Goal: Information Seeking & Learning: Learn about a topic

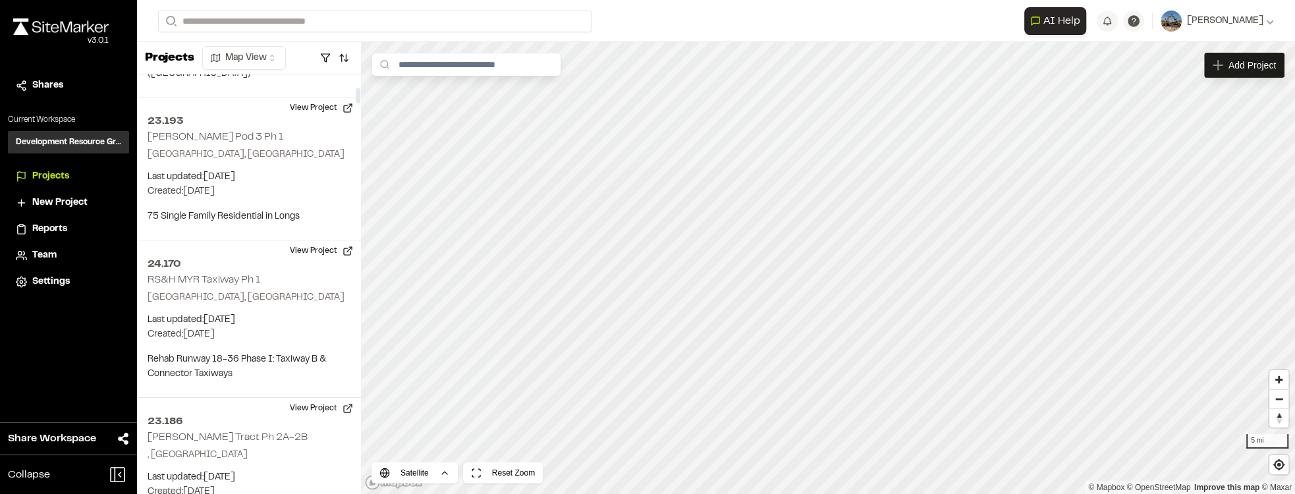
scroll to position [188, 0]
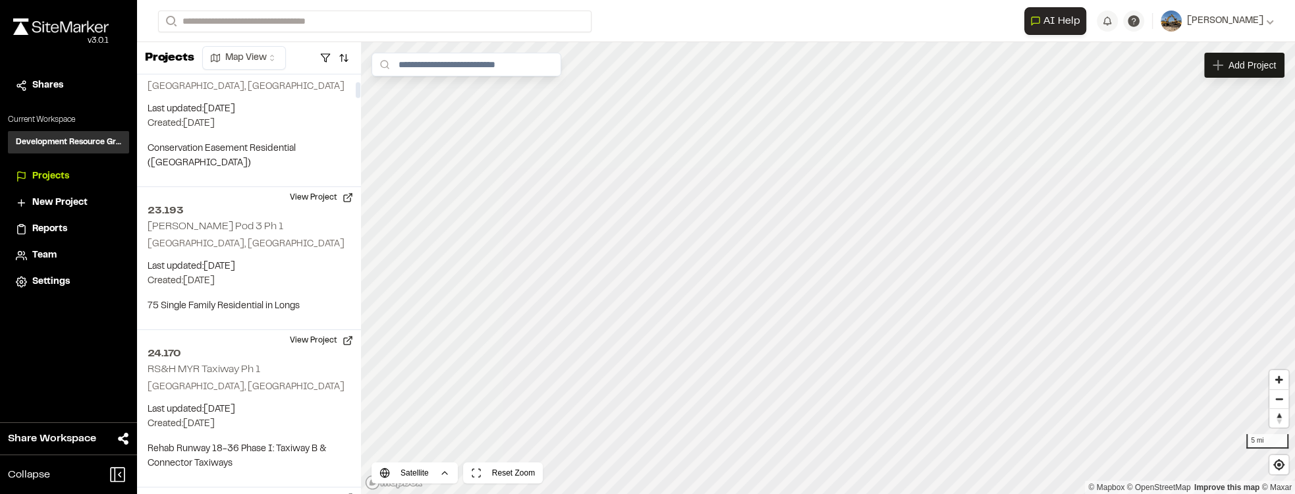
click at [282, 9] on div "**********" at bounding box center [716, 21] width 1116 height 42
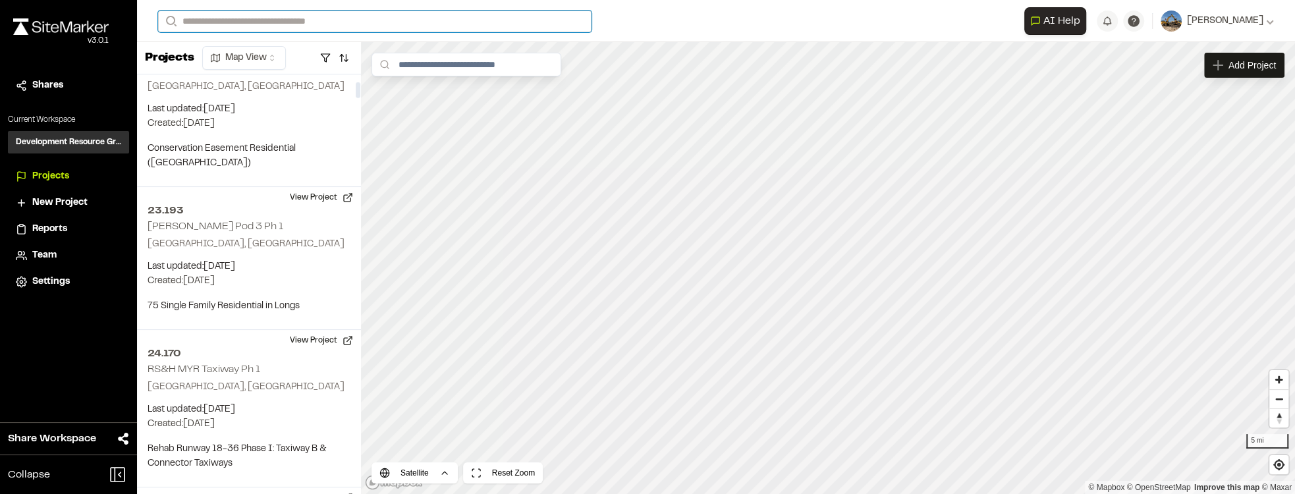
click at [282, 15] on input "Search" at bounding box center [375, 22] width 434 height 22
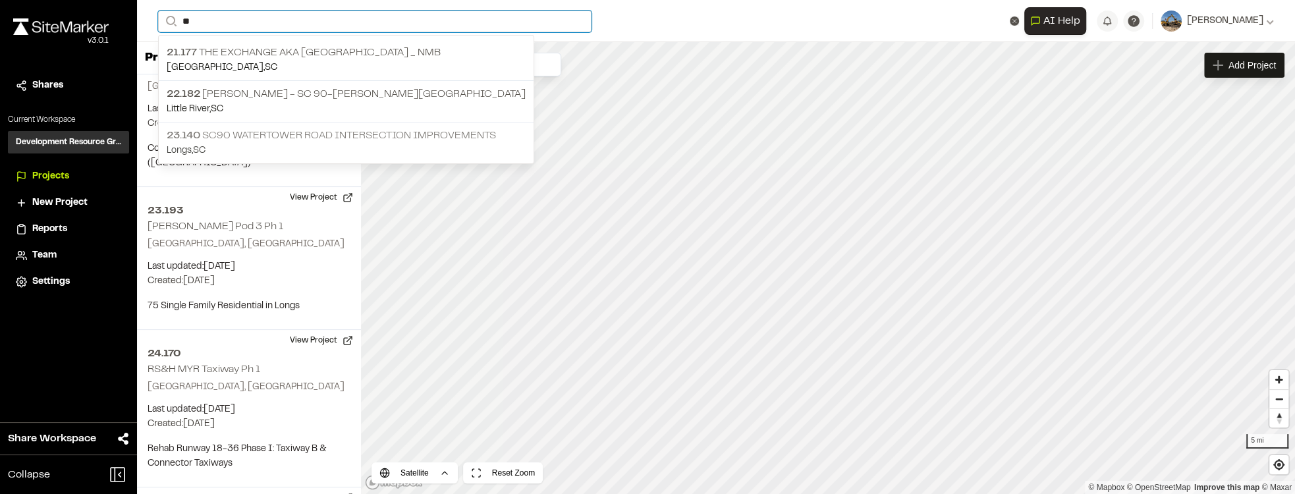
type input "**"
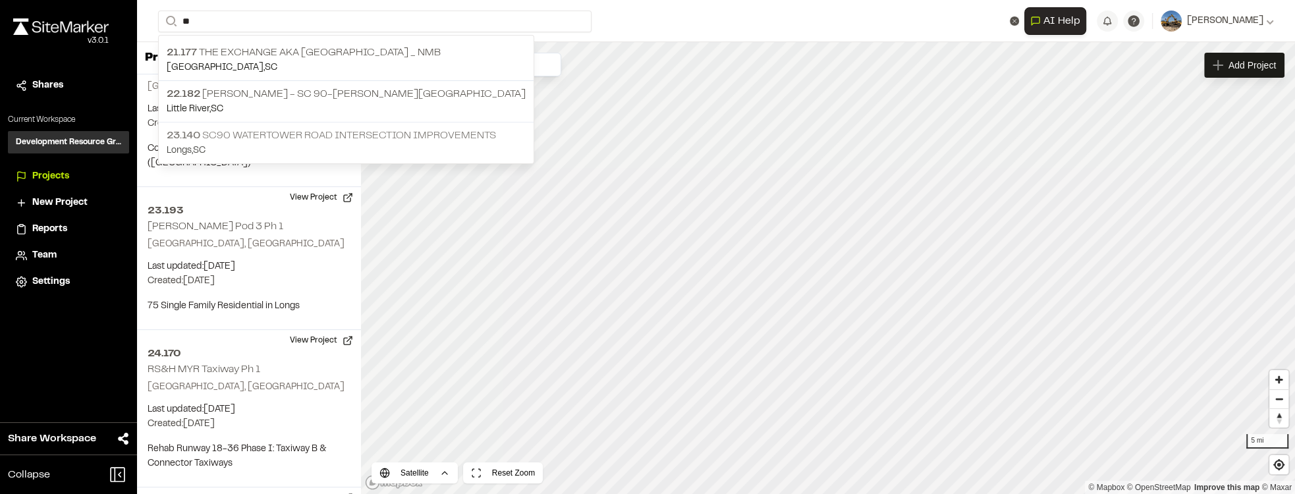
click at [322, 144] on p "Longs , [GEOGRAPHIC_DATA]" at bounding box center [346, 151] width 359 height 14
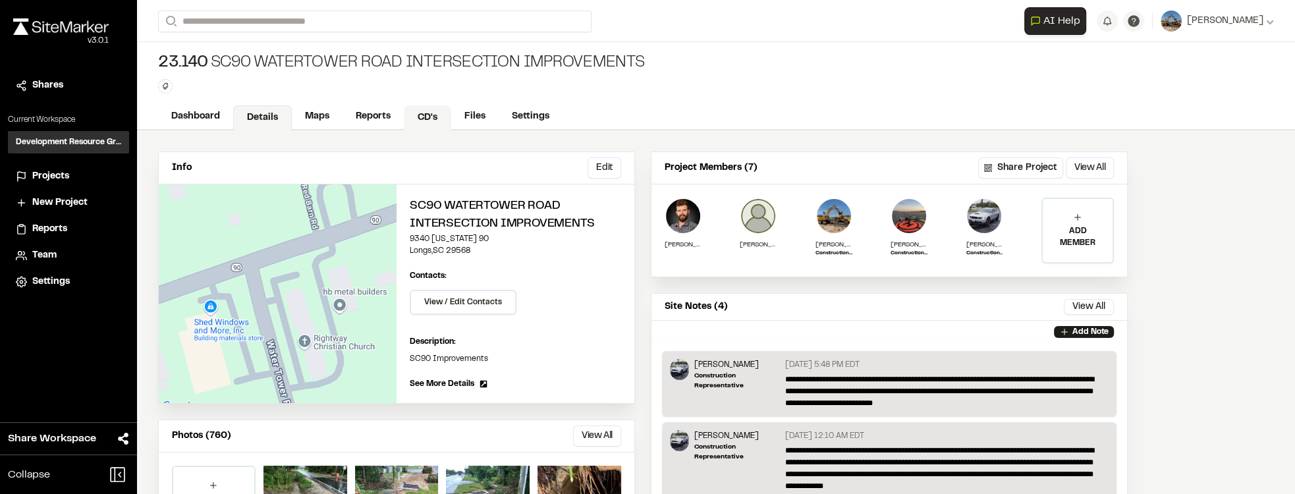
click at [407, 110] on link "CD's" at bounding box center [427, 117] width 47 height 25
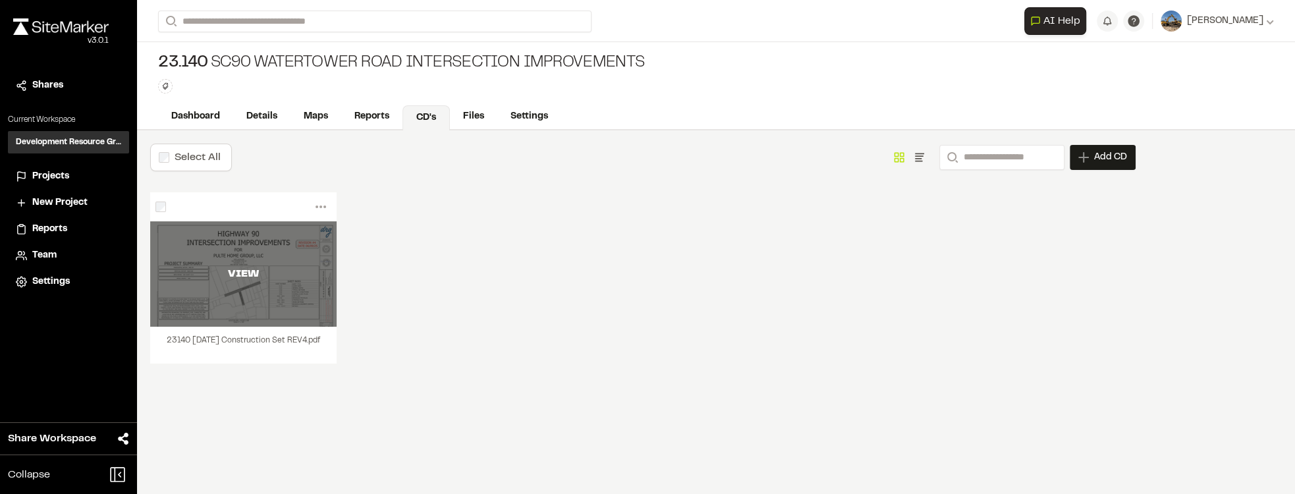
click at [263, 240] on div "VIEW" at bounding box center [243, 273] width 186 height 105
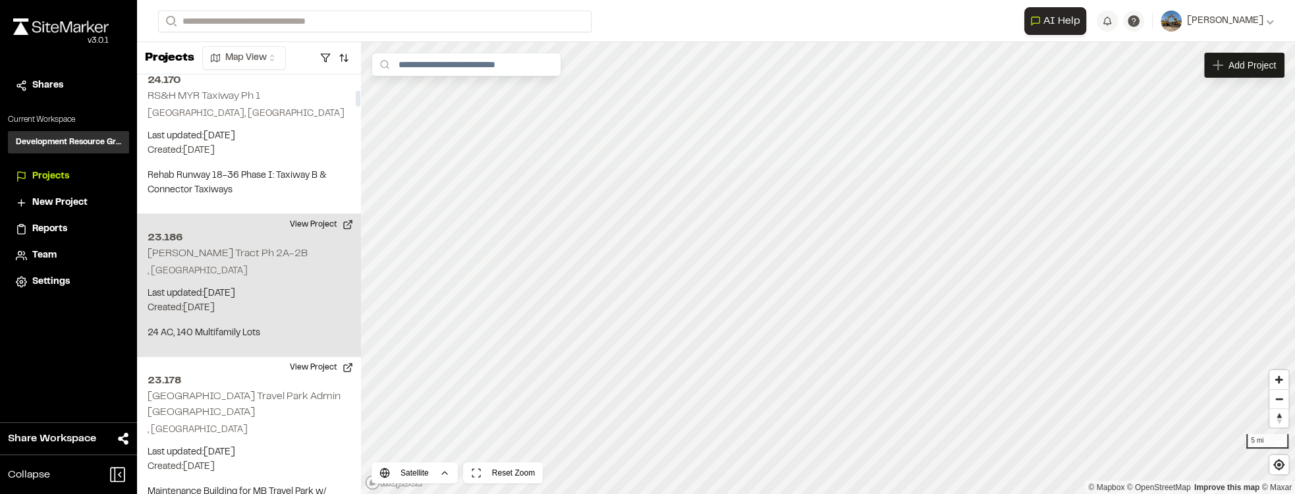
scroll to position [527, 0]
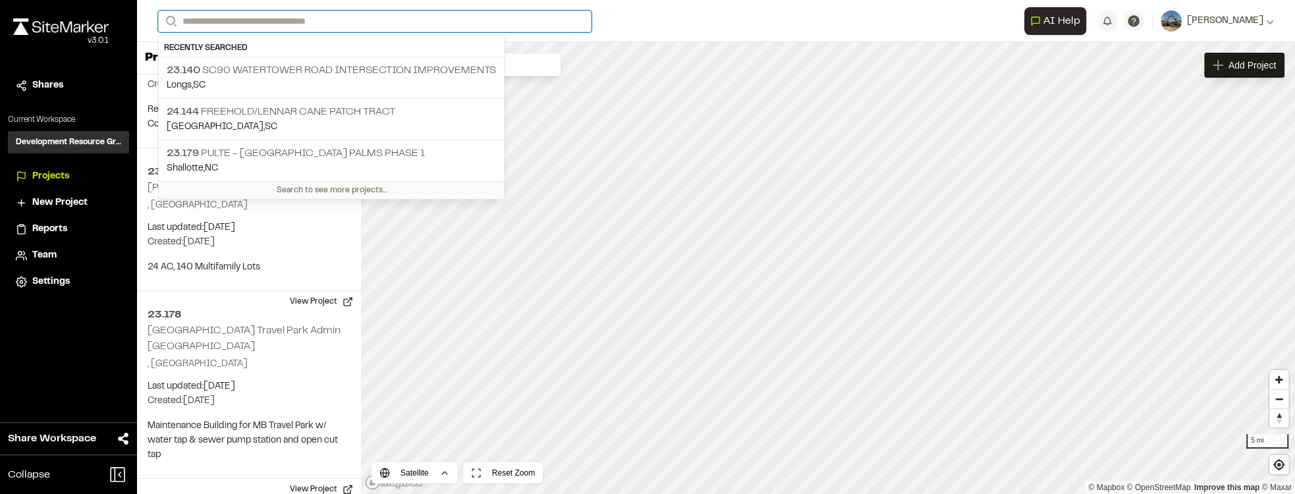
click at [269, 24] on input "Search" at bounding box center [375, 22] width 434 height 22
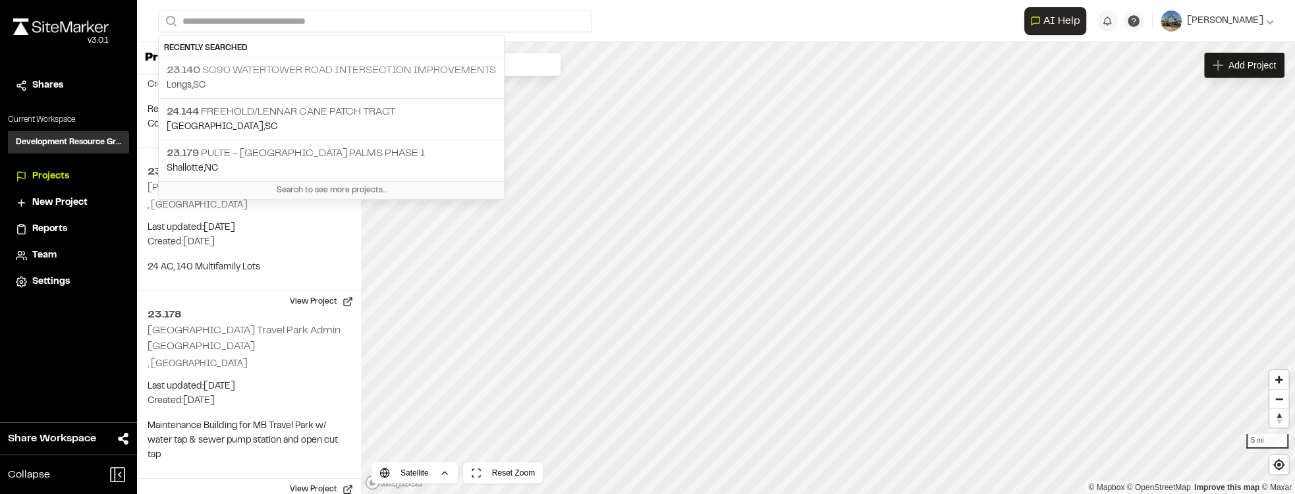
click at [300, 78] on p "Longs , [GEOGRAPHIC_DATA]" at bounding box center [331, 85] width 329 height 14
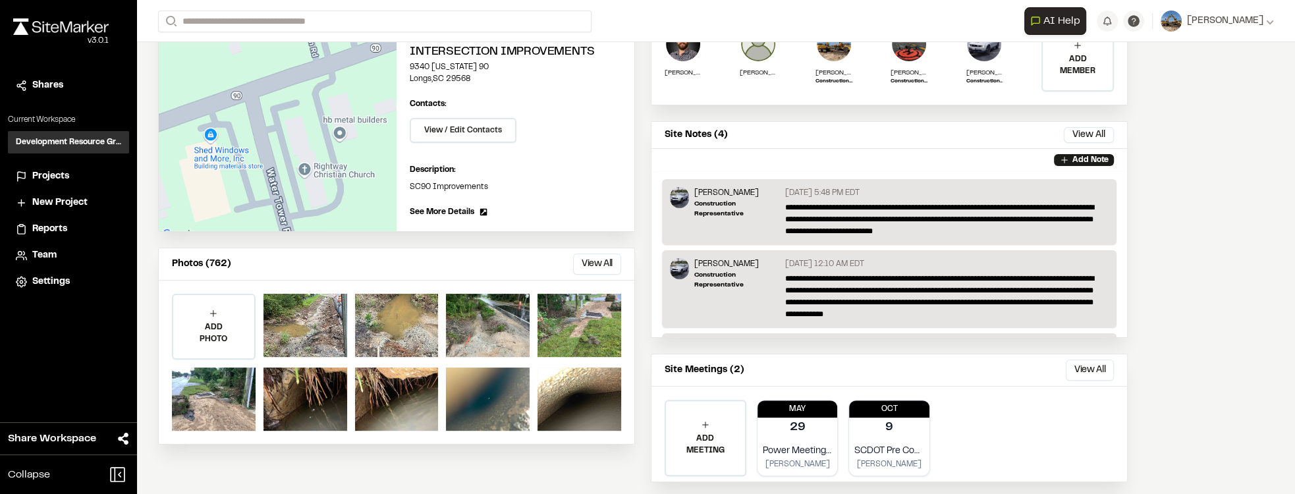
scroll to position [188, 0]
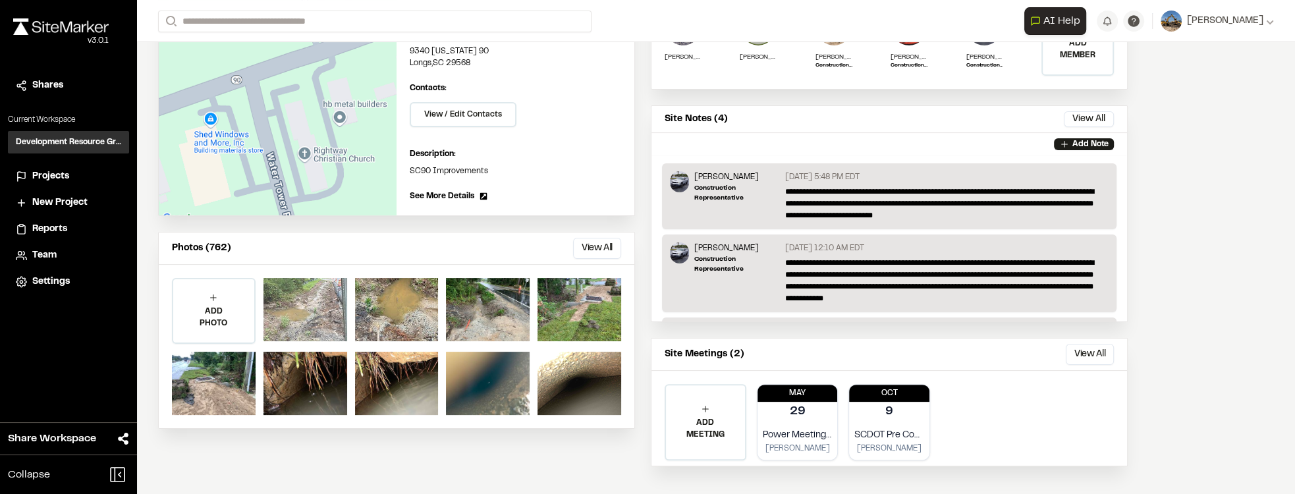
click at [313, 320] on div at bounding box center [306, 309] width 84 height 63
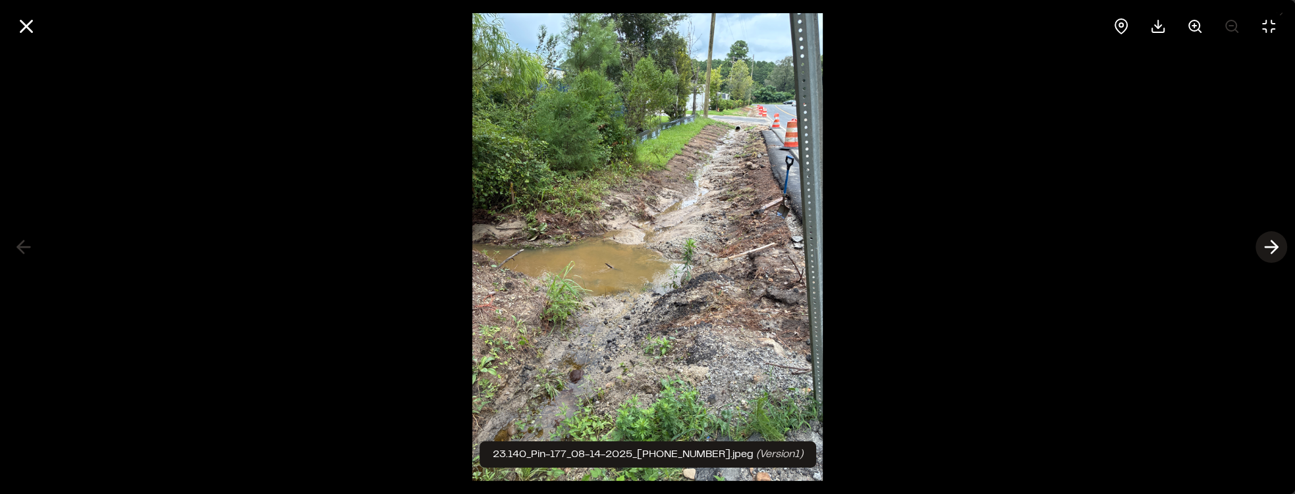
click at [1274, 246] on icon at bounding box center [1271, 247] width 21 height 22
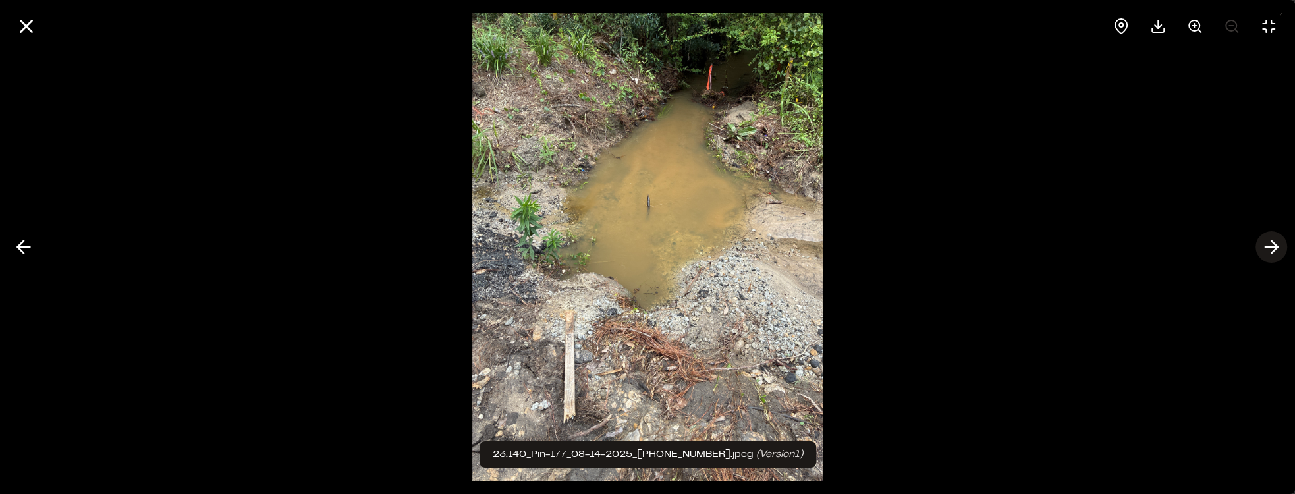
click at [1274, 246] on icon at bounding box center [1271, 247] width 21 height 22
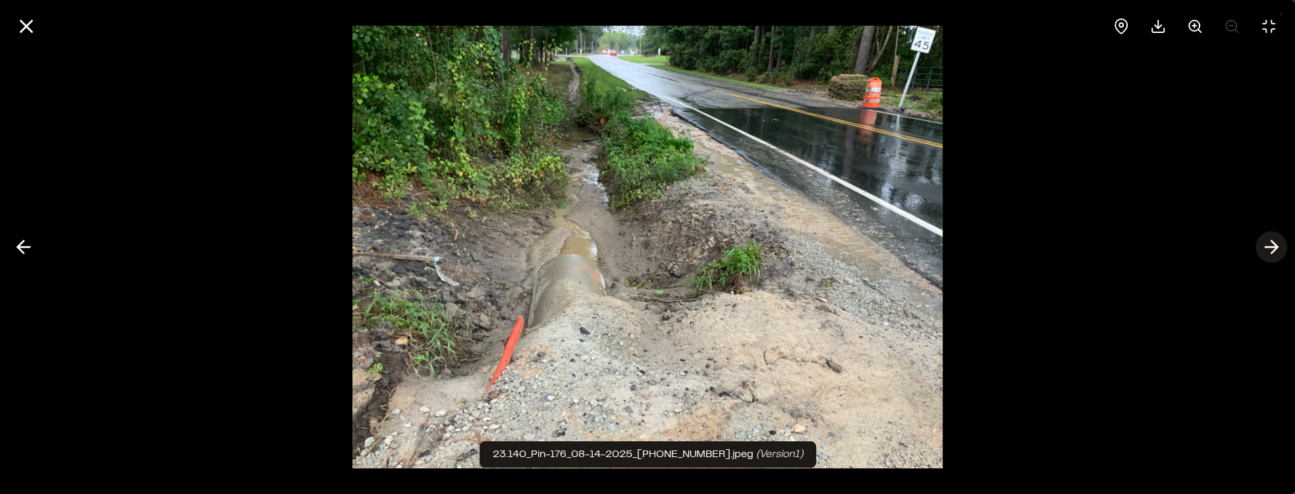
click at [1274, 246] on icon at bounding box center [1271, 247] width 21 height 22
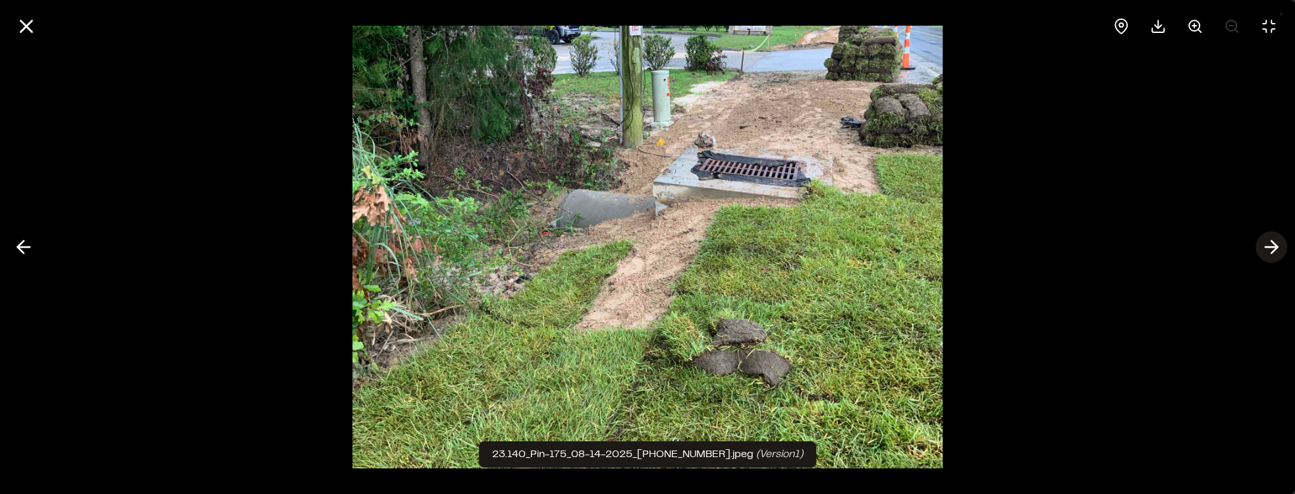
click at [1274, 246] on icon at bounding box center [1271, 247] width 21 height 22
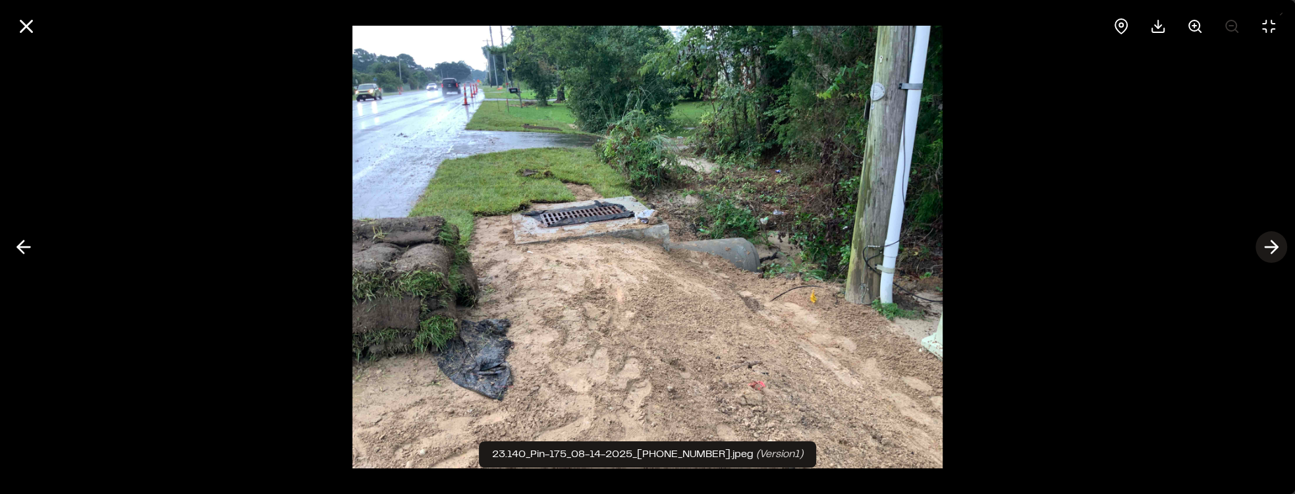
click at [1274, 246] on icon at bounding box center [1271, 247] width 21 height 22
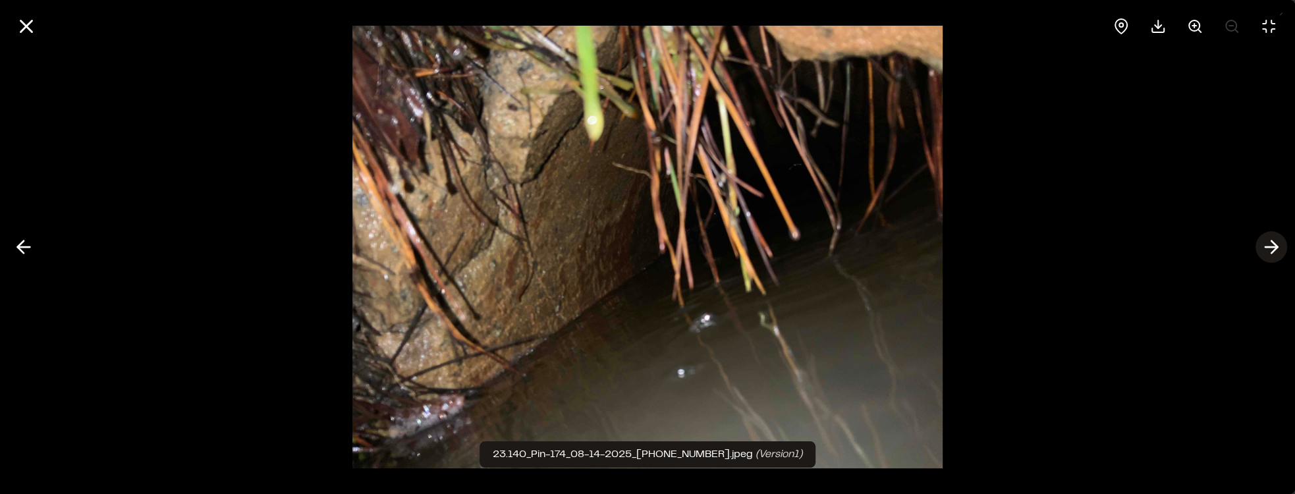
click at [1274, 246] on icon at bounding box center [1271, 247] width 21 height 22
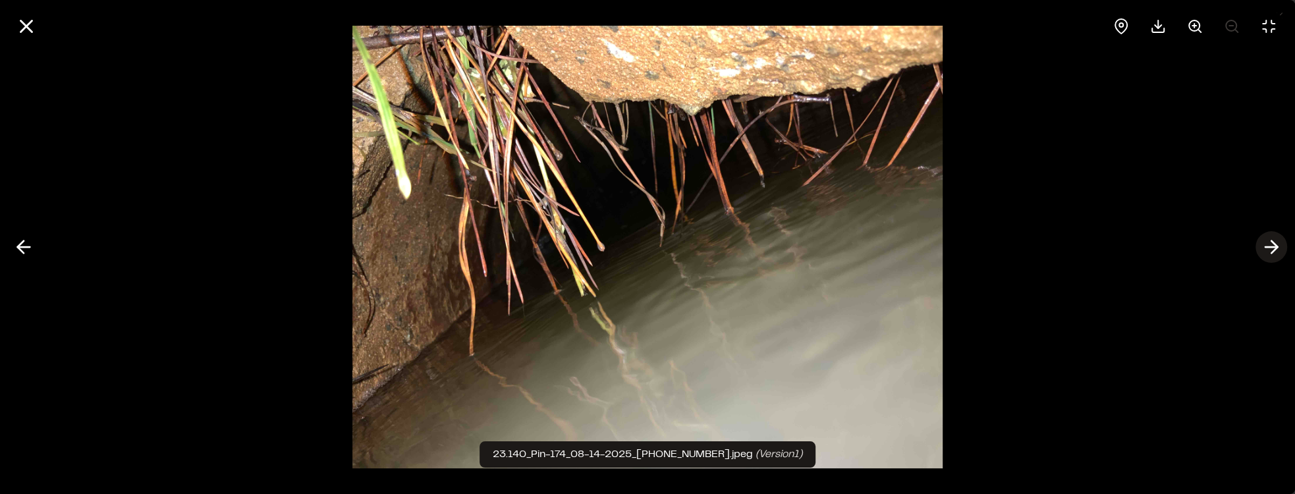
click at [1274, 246] on icon at bounding box center [1271, 247] width 21 height 22
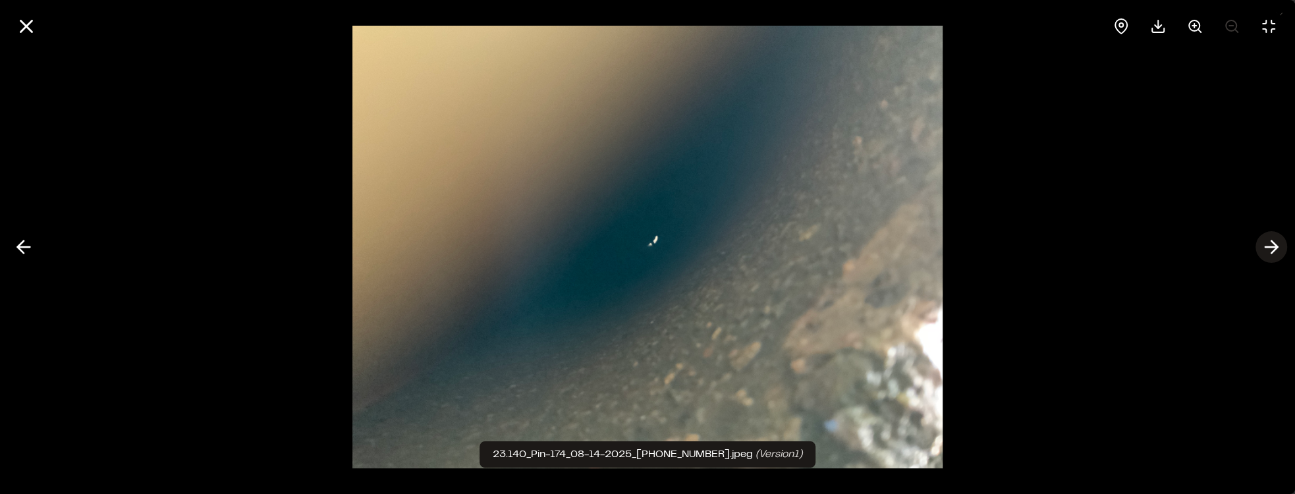
click at [1274, 246] on icon at bounding box center [1271, 247] width 21 height 22
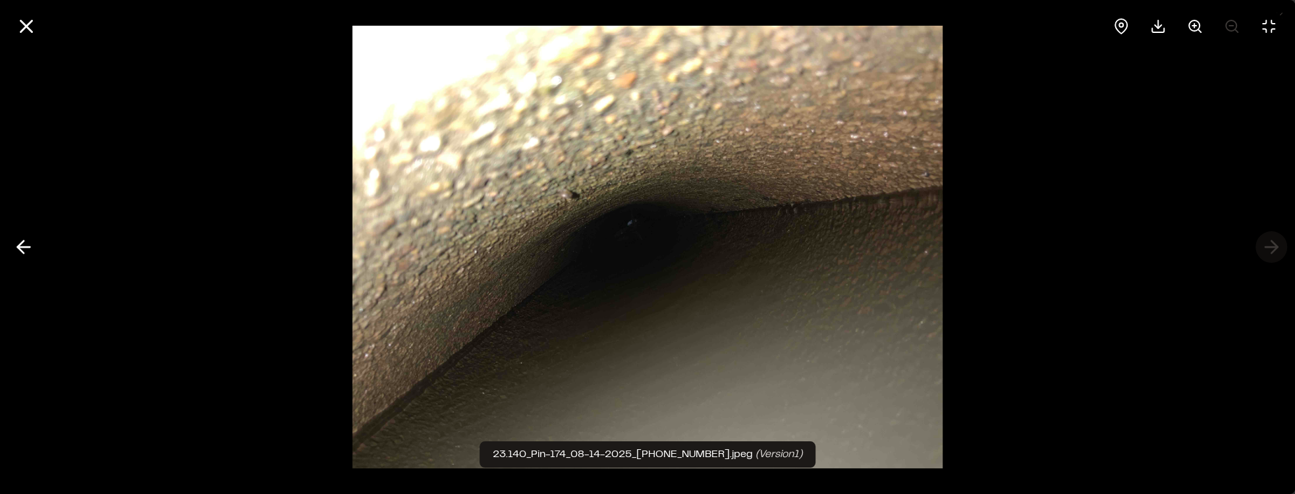
click at [1274, 246] on div at bounding box center [647, 247] width 1295 height 494
drag, startPoint x: 21, startPoint y: 21, endPoint x: 32, endPoint y: 33, distance: 16.3
click at [22, 21] on line at bounding box center [26, 26] width 11 height 11
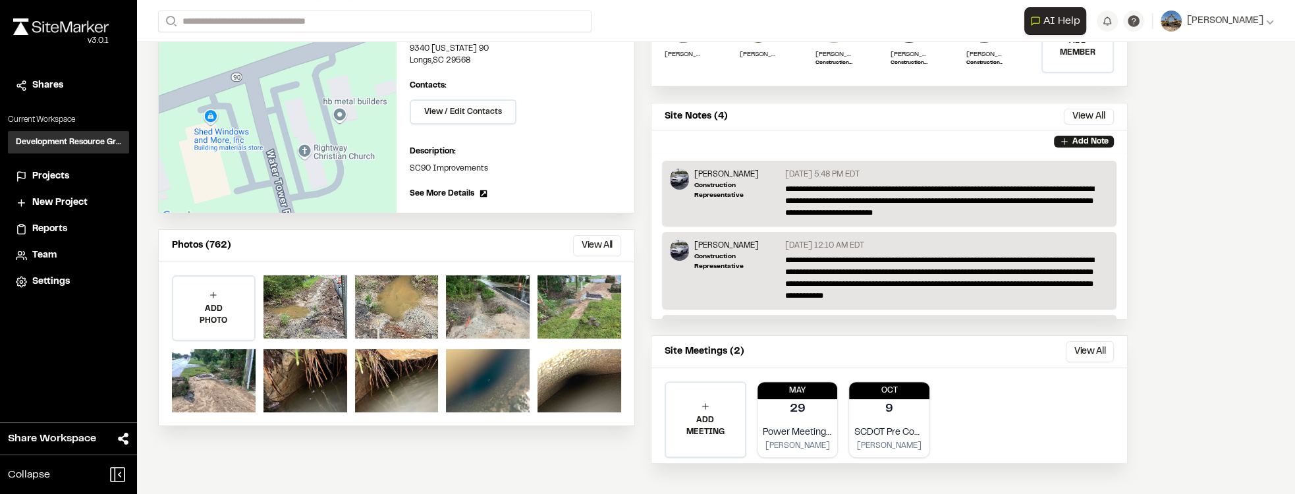
scroll to position [191, 0]
click at [584, 235] on button "View All" at bounding box center [597, 245] width 48 height 21
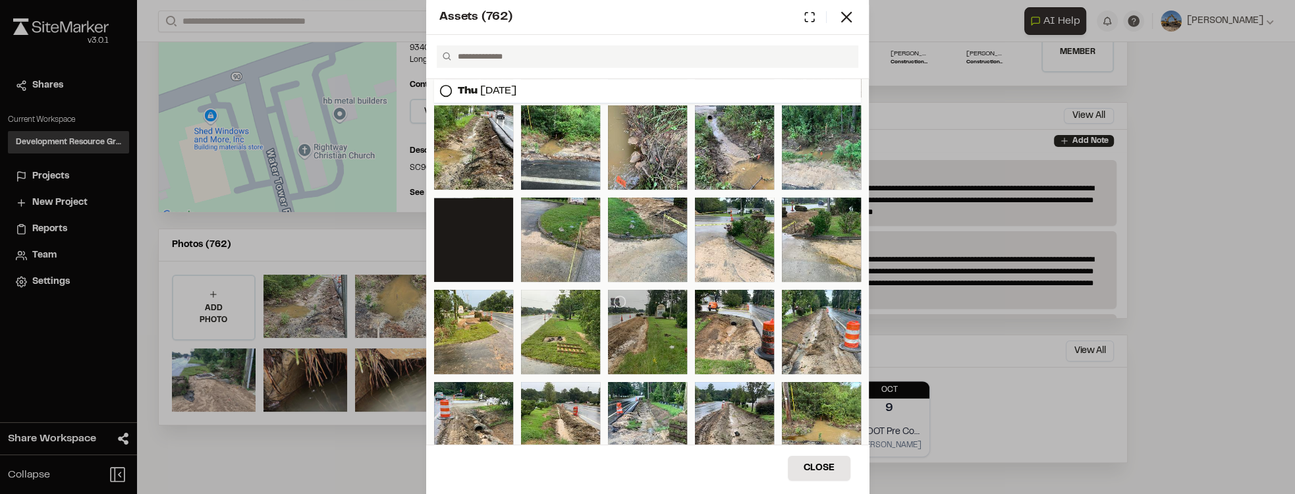
scroll to position [254, 0]
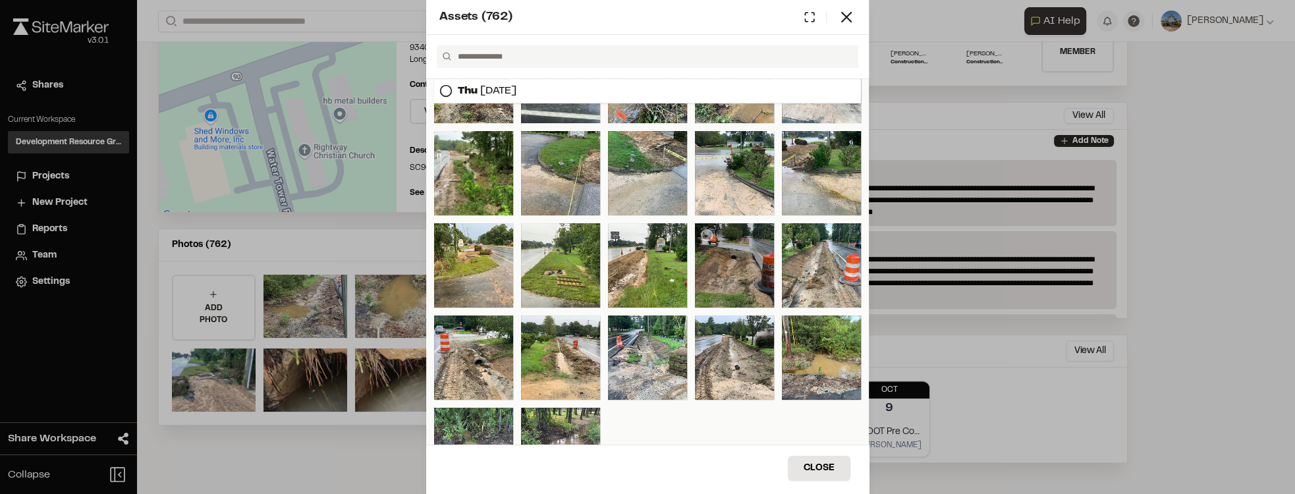
click at [743, 253] on div at bounding box center [734, 265] width 79 height 84
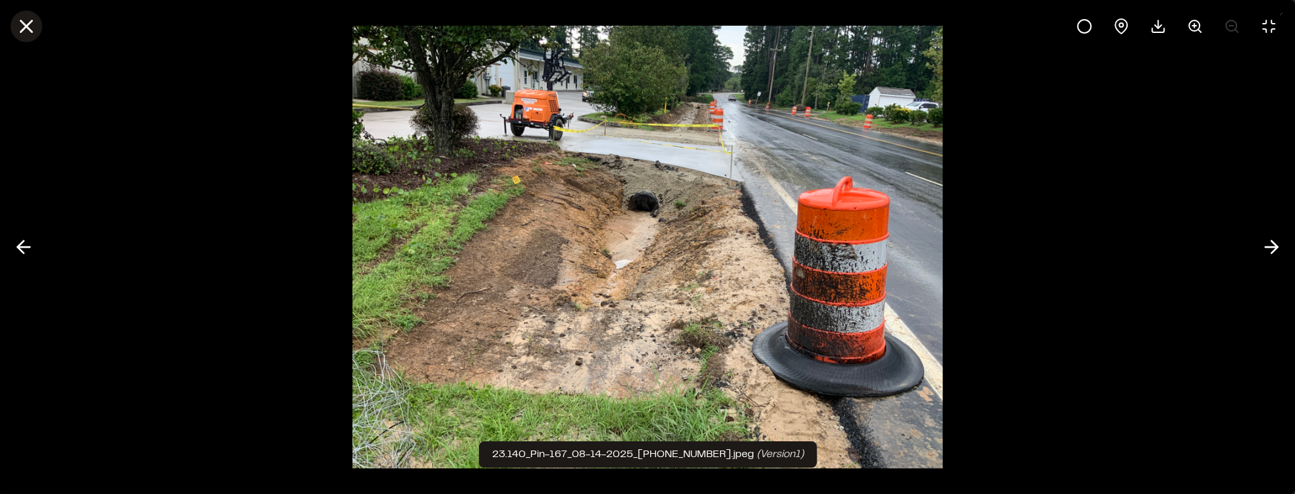
click at [28, 27] on line at bounding box center [26, 26] width 11 height 11
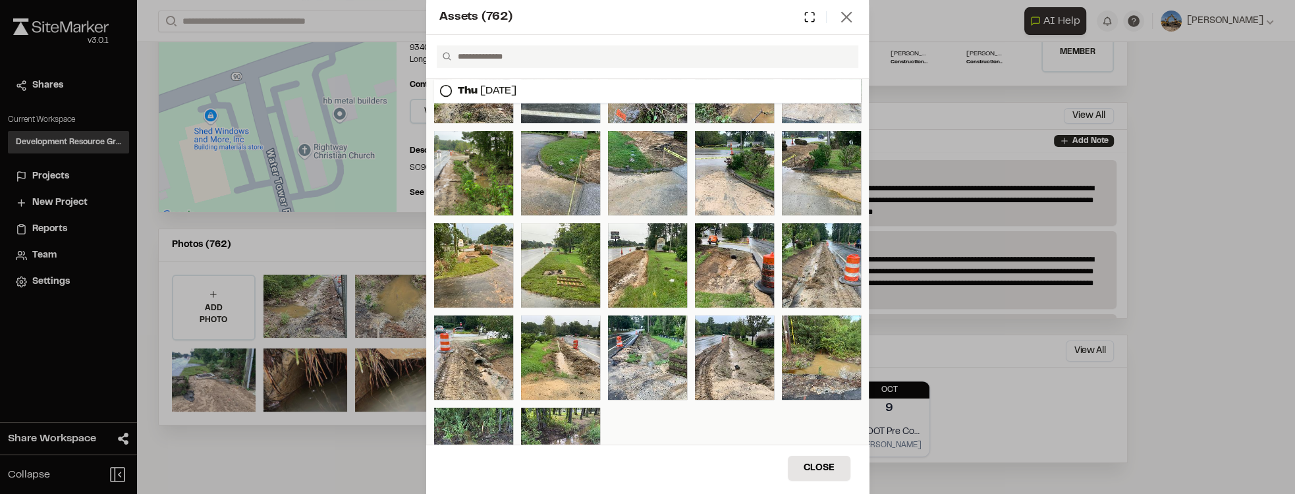
click at [848, 22] on icon at bounding box center [846, 17] width 18 height 18
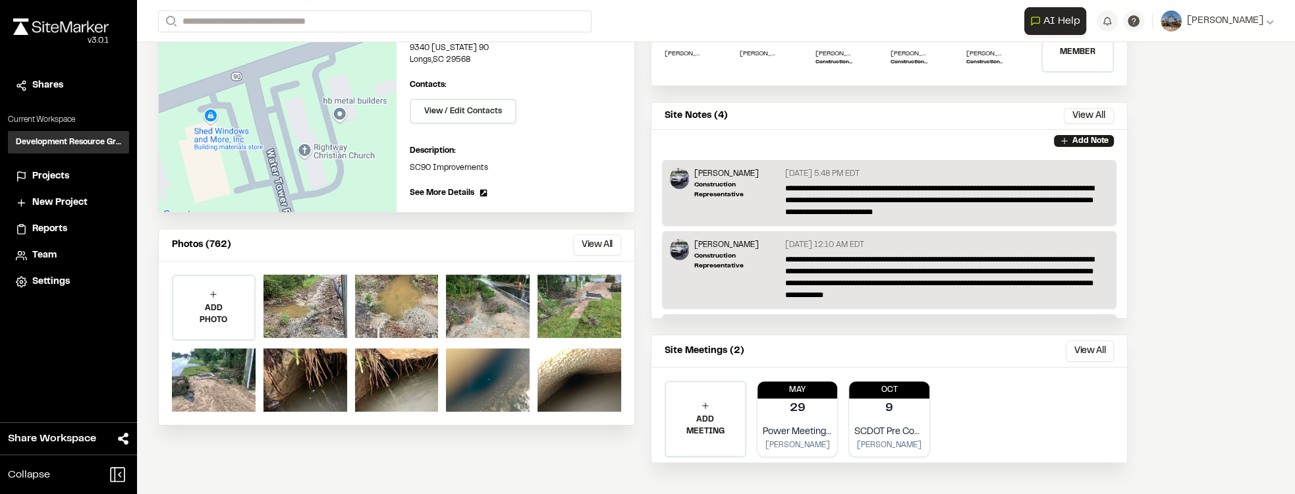
click at [64, 231] on span "Reports" at bounding box center [49, 229] width 35 height 14
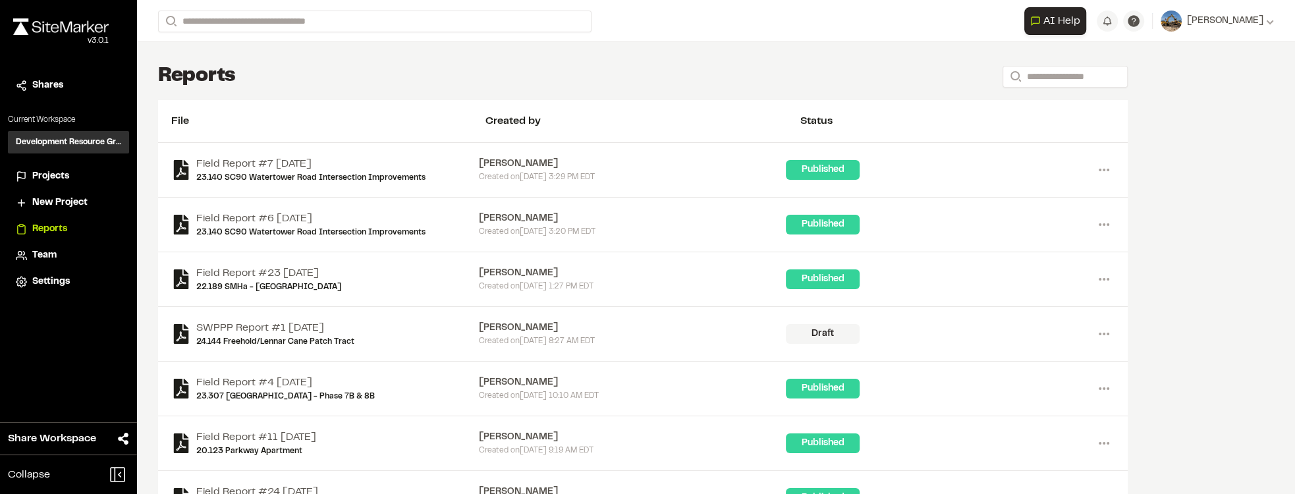
click at [611, 337] on div "Created on Thu, Aug 14, 2025 8:27 AM EDT" at bounding box center [633, 341] width 308 height 12
click at [1113, 339] on icon at bounding box center [1104, 334] width 21 height 21
click at [1076, 354] on link "View" at bounding box center [1056, 362] width 115 height 20
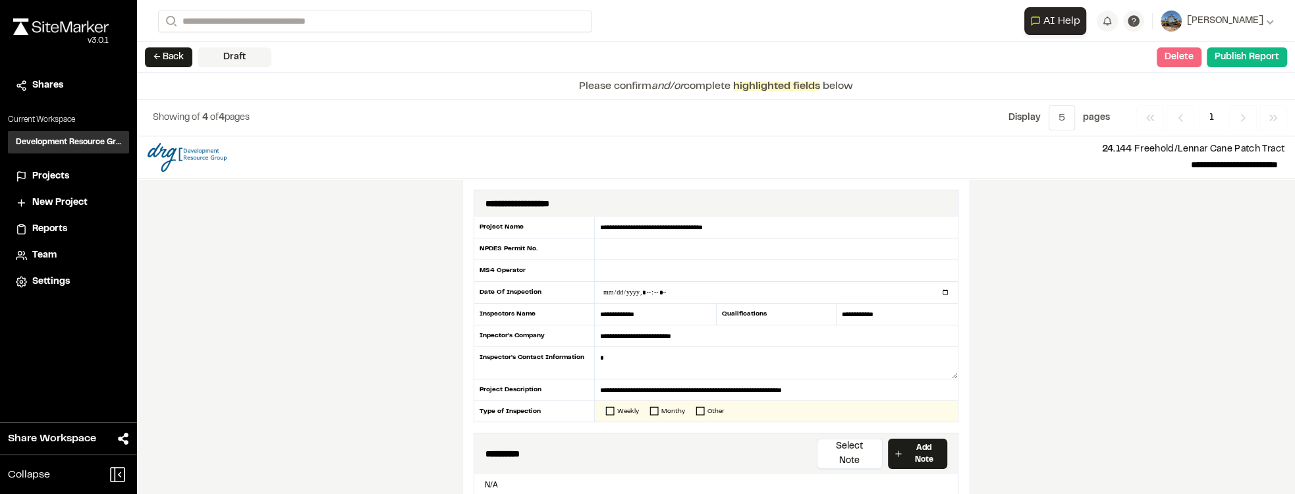
click at [1192, 57] on button "Delete" at bounding box center [1179, 57] width 45 height 20
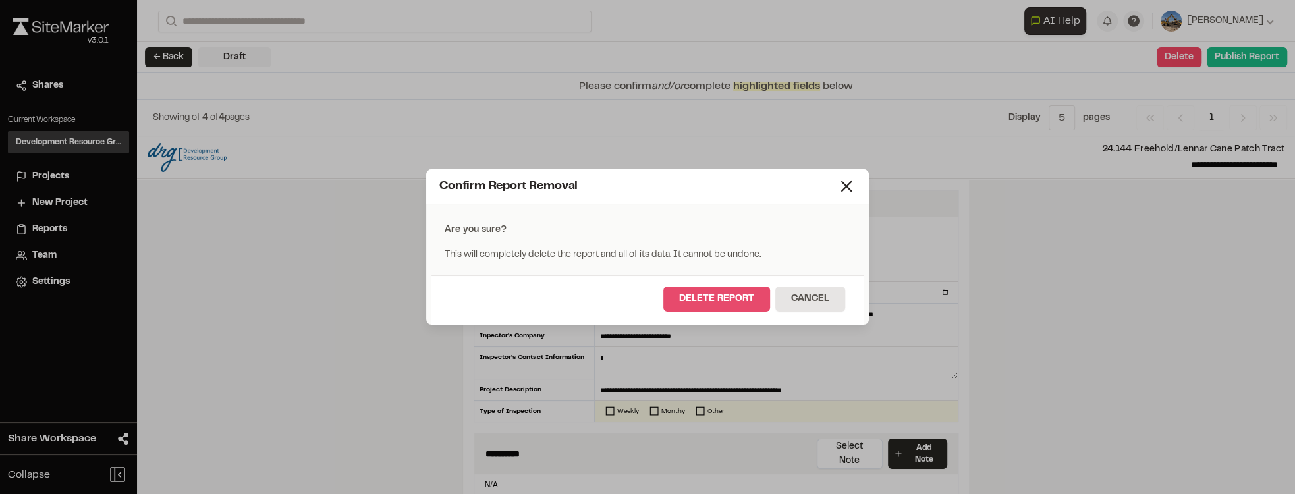
click at [718, 303] on button "Delete Report" at bounding box center [716, 299] width 107 height 25
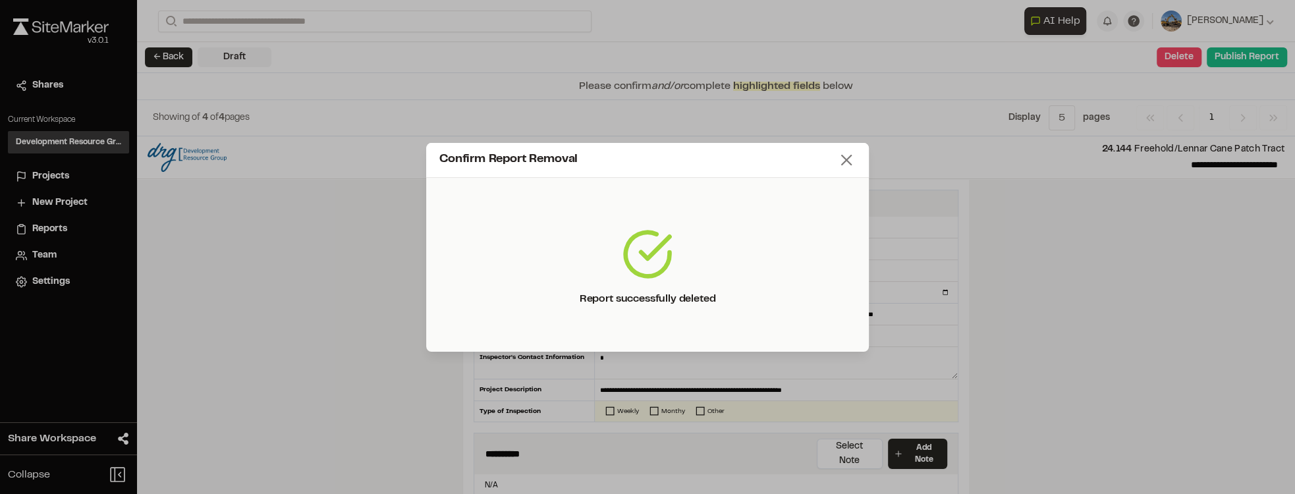
click at [855, 159] on icon at bounding box center [846, 160] width 18 height 18
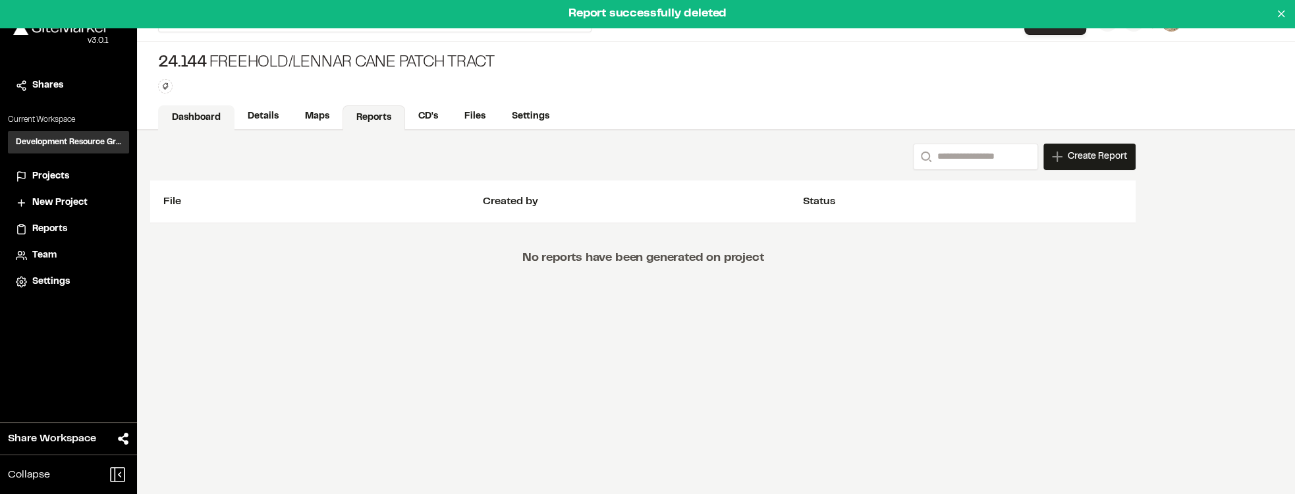
click at [221, 107] on link "Dashboard" at bounding box center [196, 117] width 76 height 25
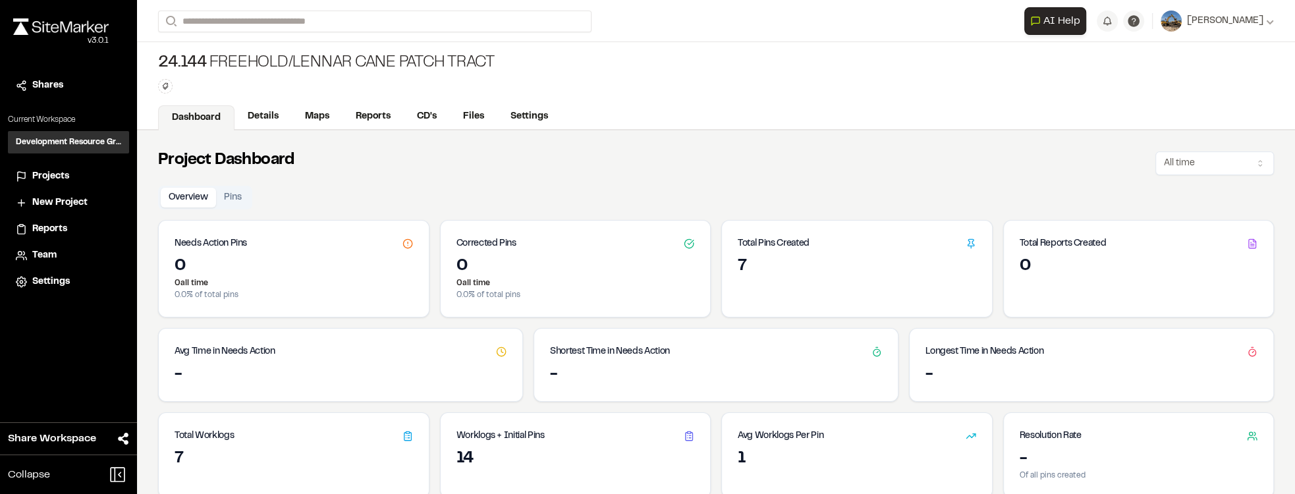
click at [59, 169] on span "Projects" at bounding box center [50, 176] width 37 height 14
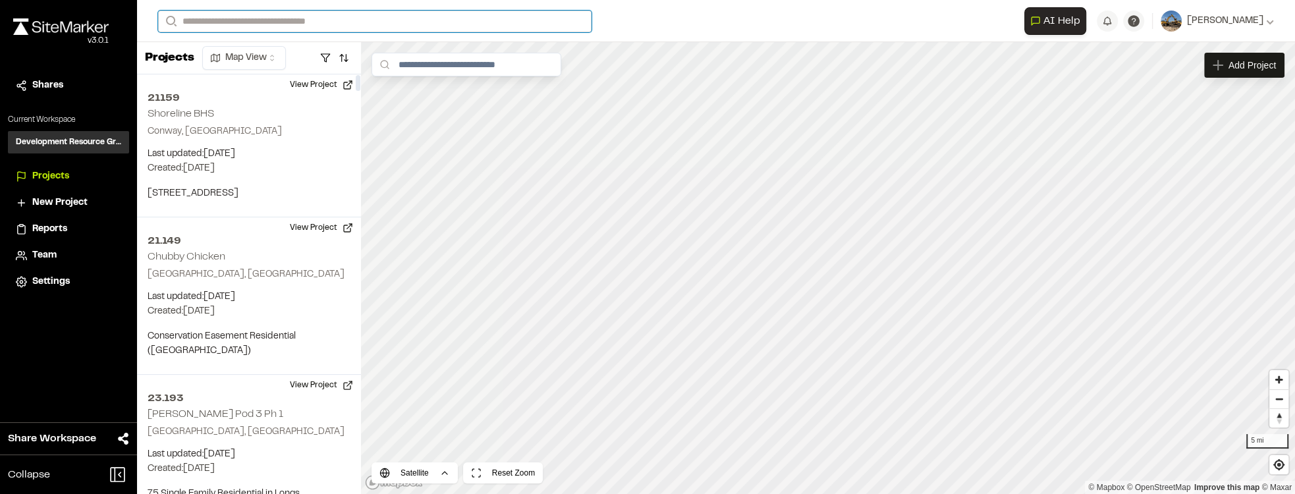
click at [286, 13] on input "Search" at bounding box center [375, 22] width 434 height 22
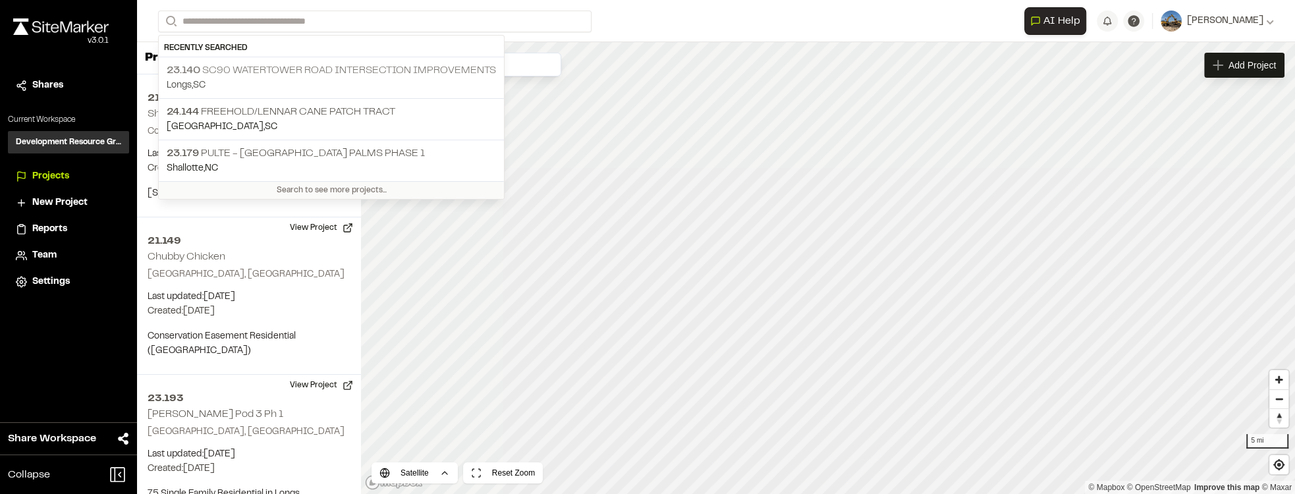
click at [287, 63] on p "23.140 SC90 Watertower Road Intersection Improvements" at bounding box center [331, 71] width 329 height 16
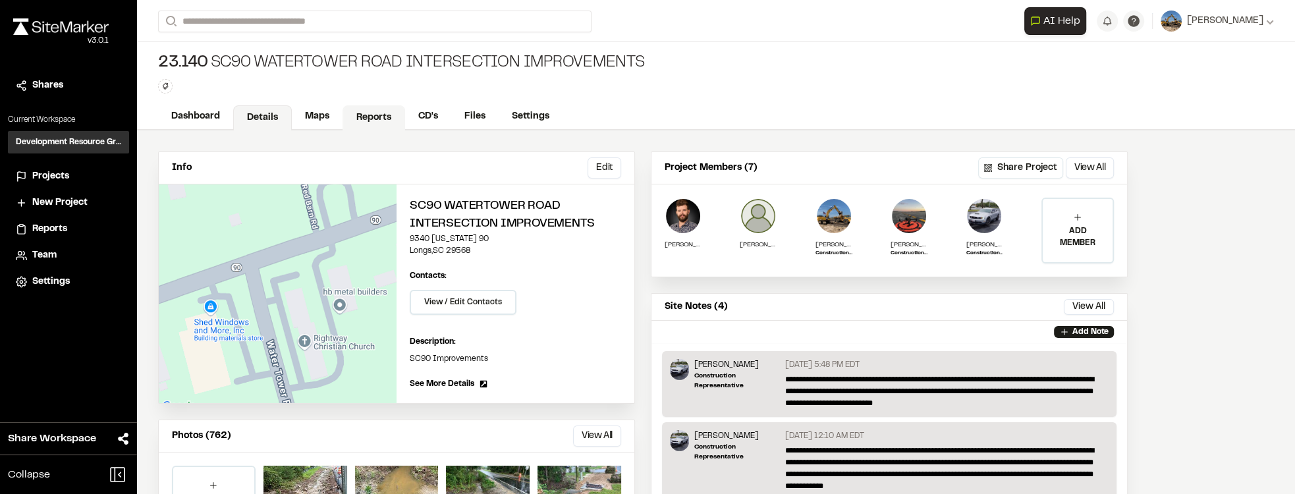
click at [386, 113] on link "Reports" at bounding box center [374, 117] width 63 height 25
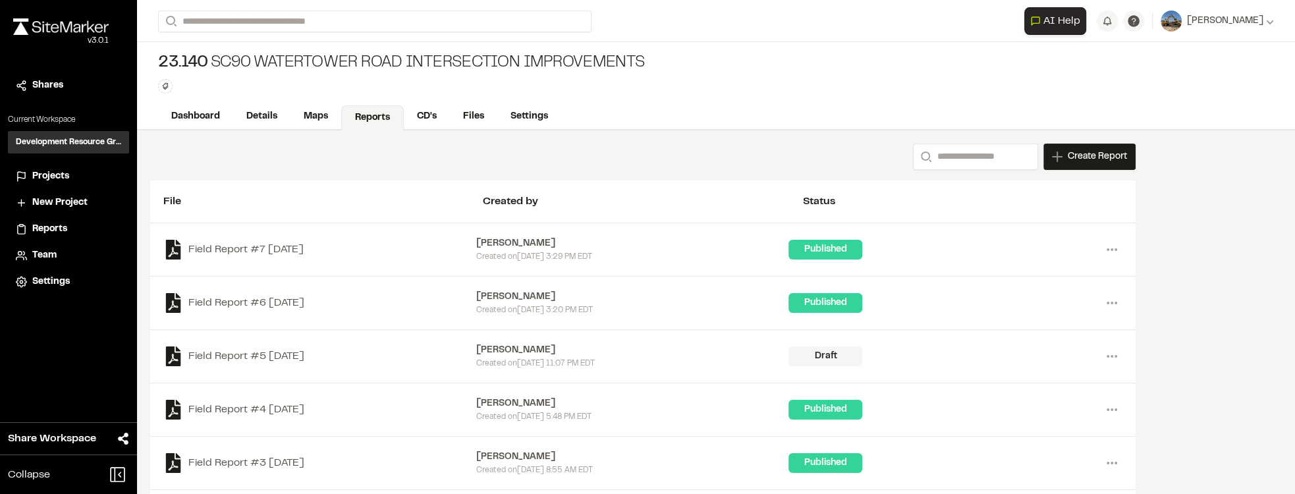
click at [64, 230] on span "Reports" at bounding box center [49, 229] width 35 height 14
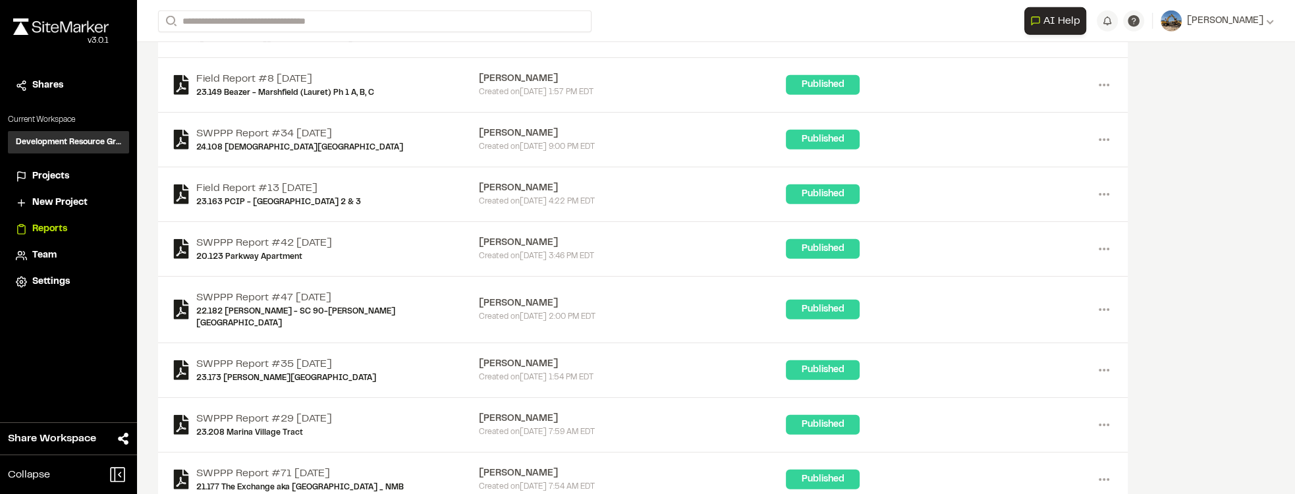
scroll to position [3275, 0]
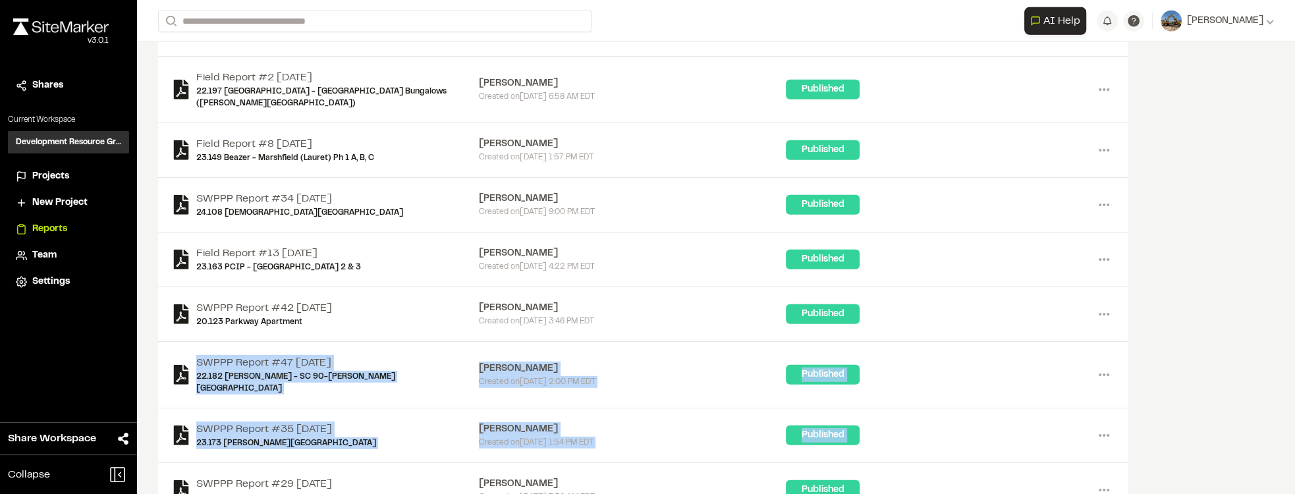
drag, startPoint x: 1289, startPoint y: 357, endPoint x: 1289, endPoint y: 220, distance: 137.0
click at [1289, 220] on div "**********" at bounding box center [716, 247] width 1158 height 494
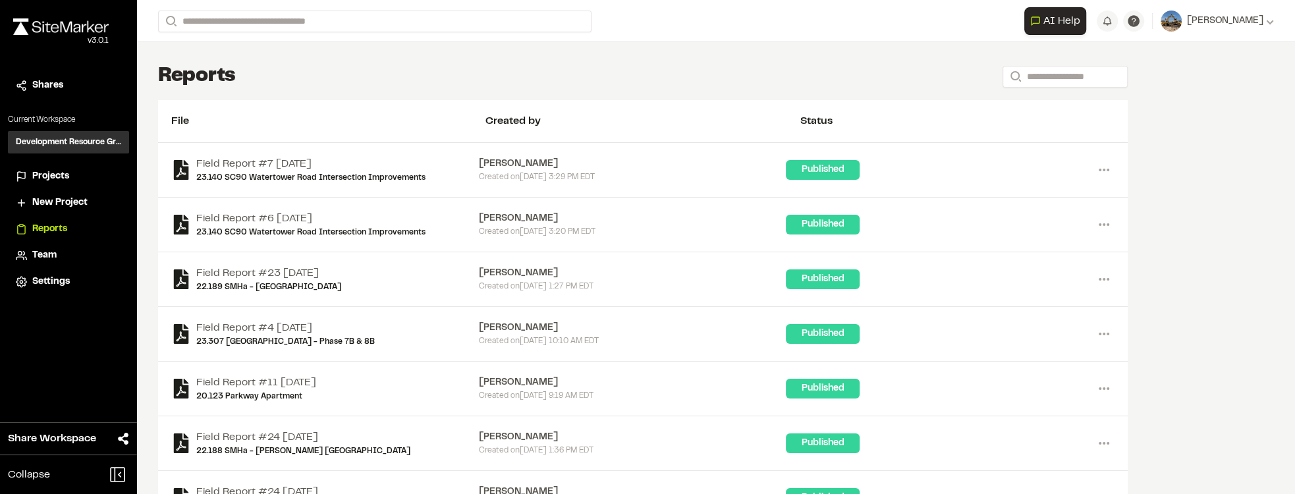
scroll to position [38, 0]
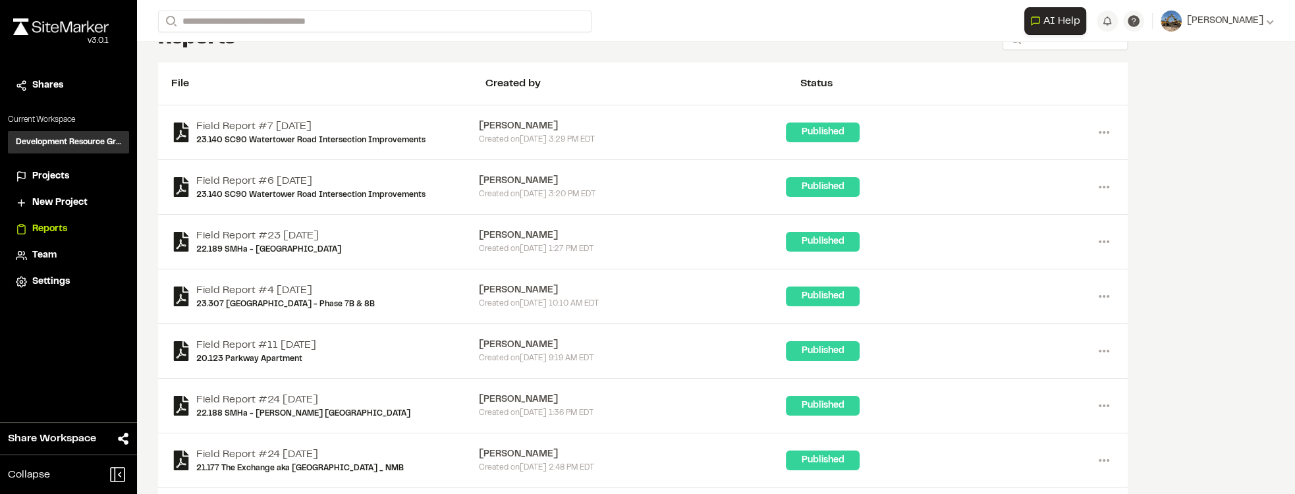
click at [468, 240] on div "Field Report #23 2025-08-14 22.189 SMHa - Carolina Forest School" at bounding box center [325, 242] width 308 height 28
click at [1096, 237] on icon at bounding box center [1104, 241] width 21 height 21
click at [1056, 264] on link "View" at bounding box center [1056, 270] width 115 height 20
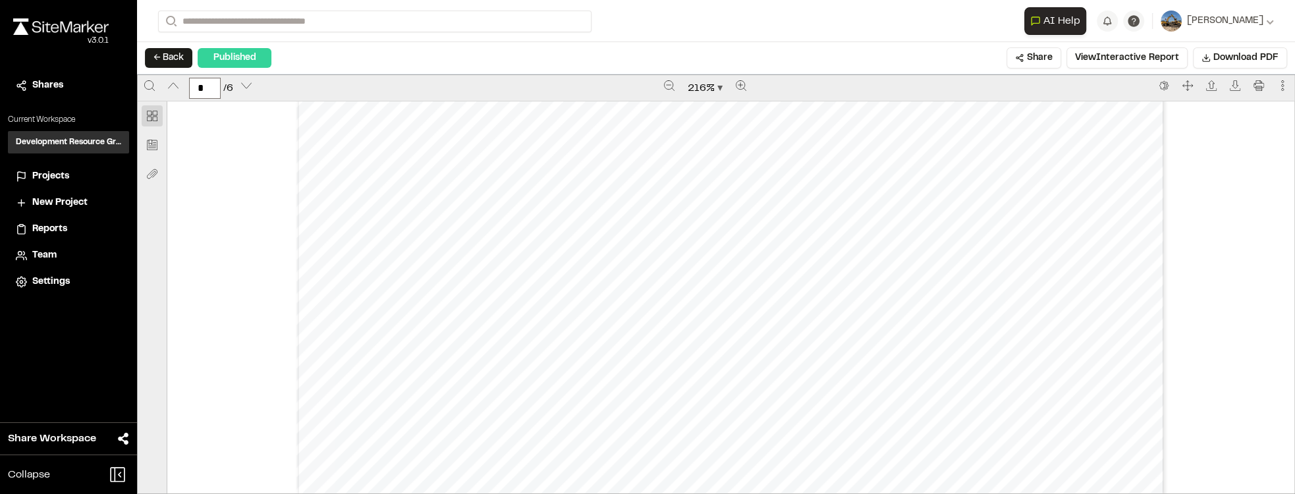
scroll to position [4979, 0]
type input "*"
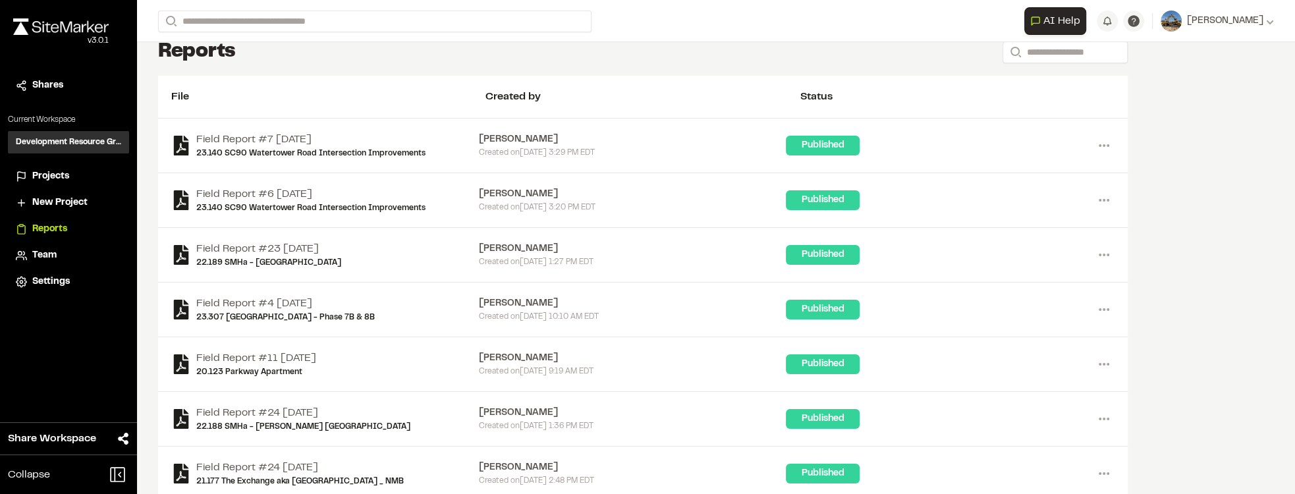
scroll to position [38, 0]
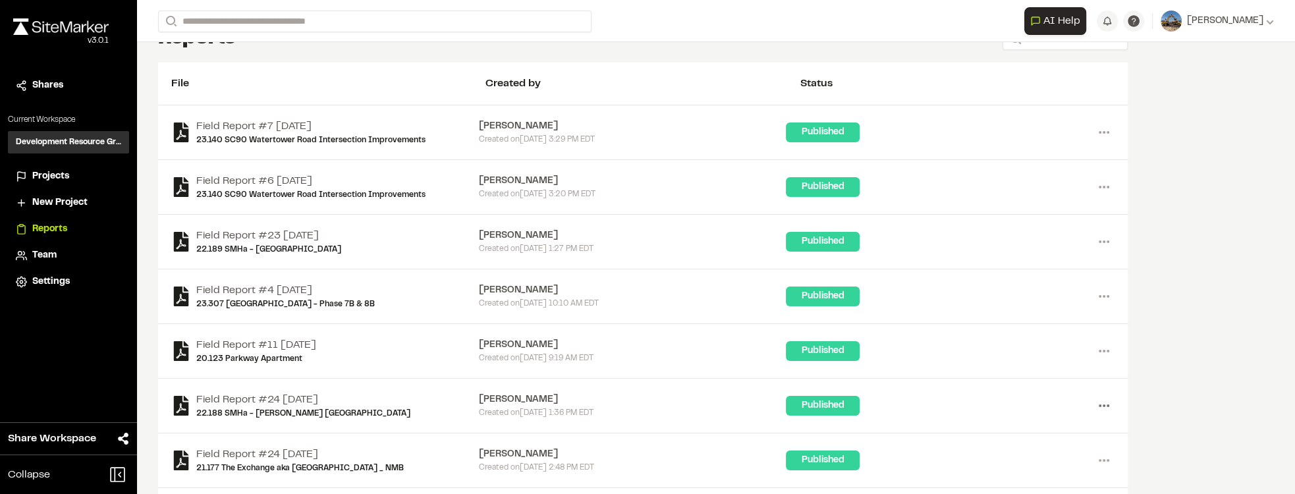
click at [1099, 404] on icon at bounding box center [1104, 405] width 21 height 21
click at [1050, 426] on link "View" at bounding box center [1056, 434] width 115 height 20
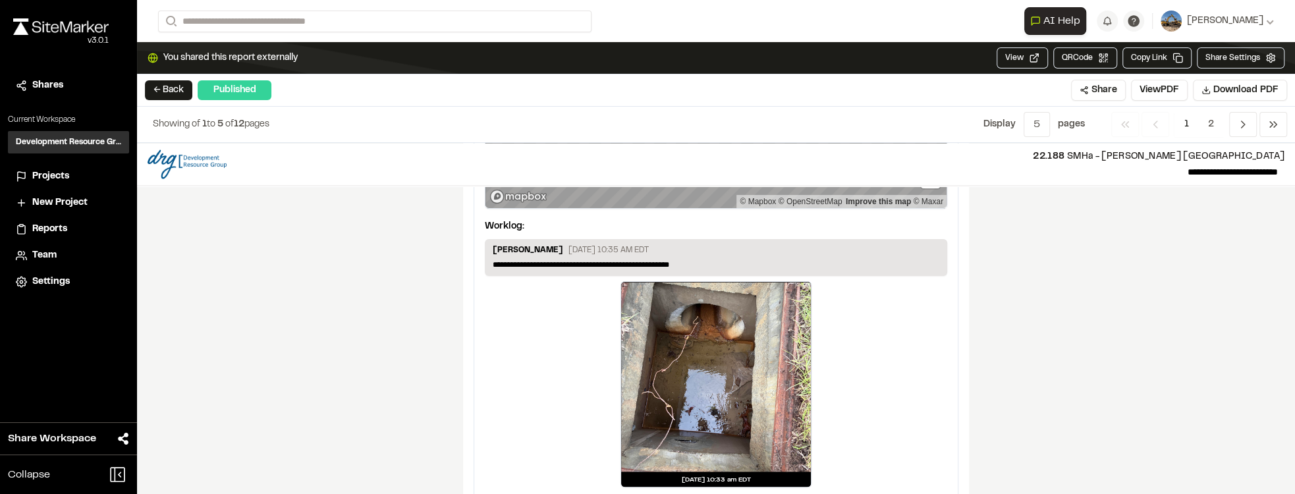
scroll to position [2359, 0]
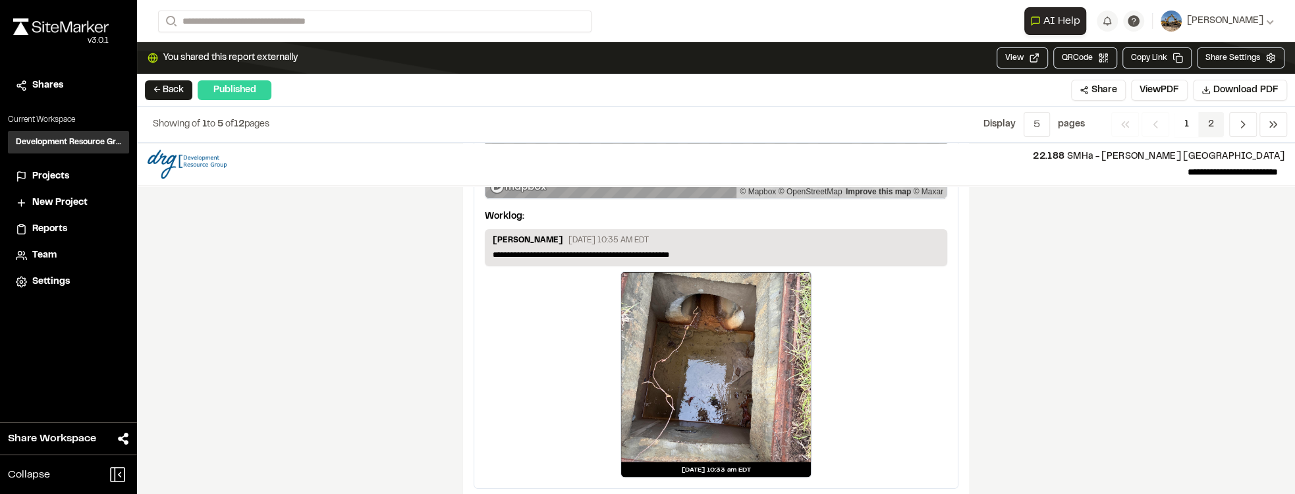
click at [1210, 122] on span "2" at bounding box center [1211, 124] width 26 height 25
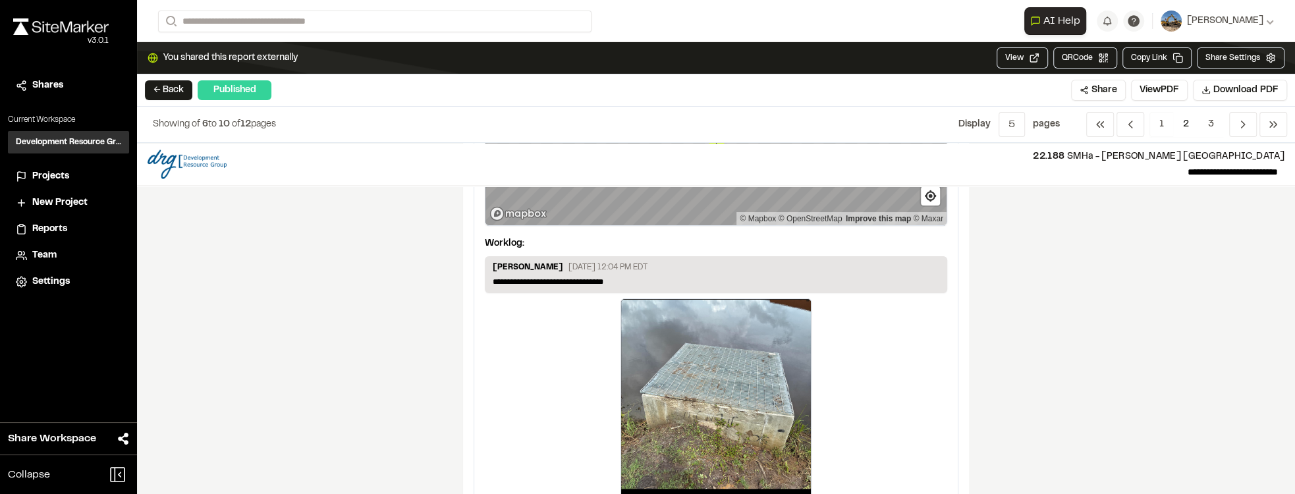
scroll to position [2405, 0]
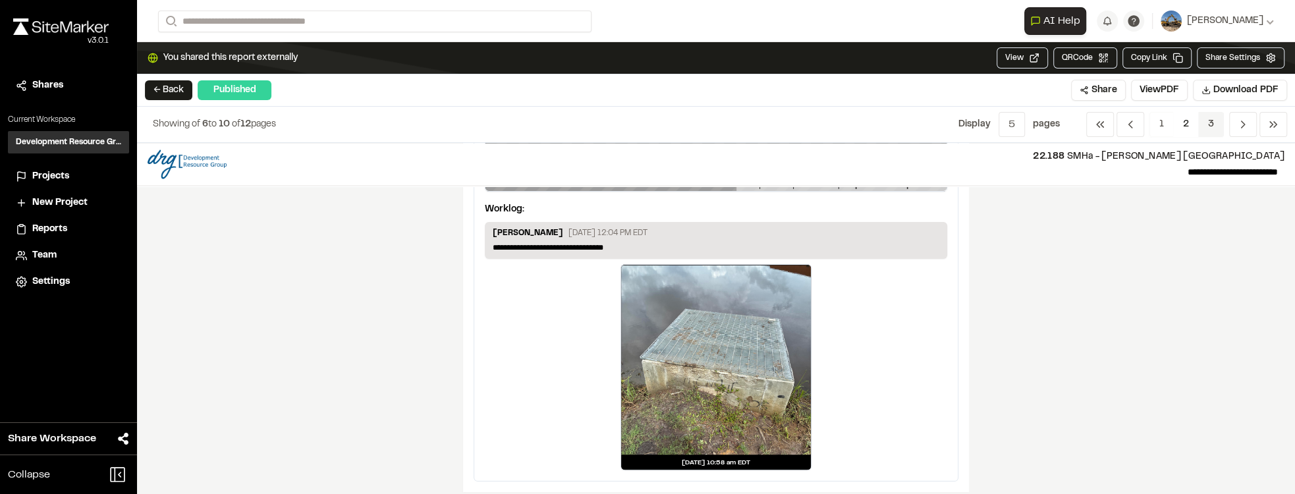
click at [1215, 118] on span "3" at bounding box center [1211, 124] width 26 height 25
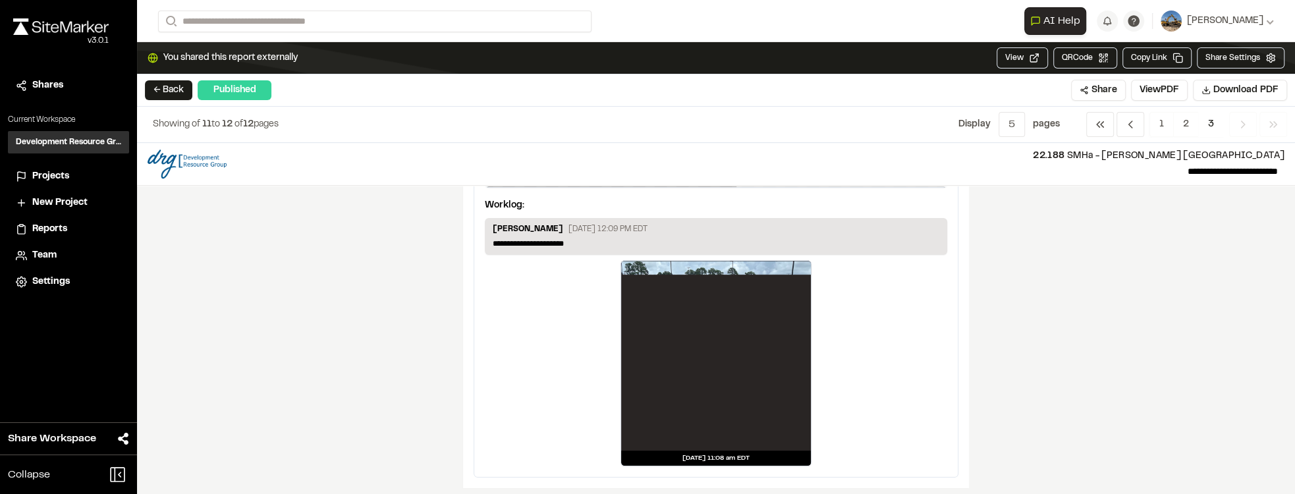
scroll to position [775, 0]
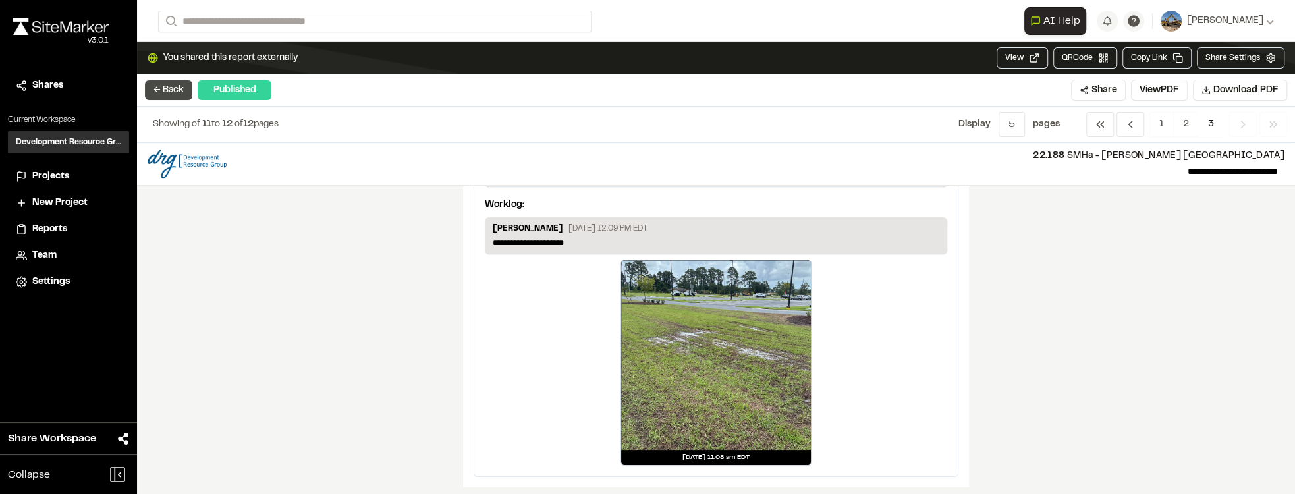
click at [176, 90] on button "← Back" at bounding box center [168, 90] width 47 height 20
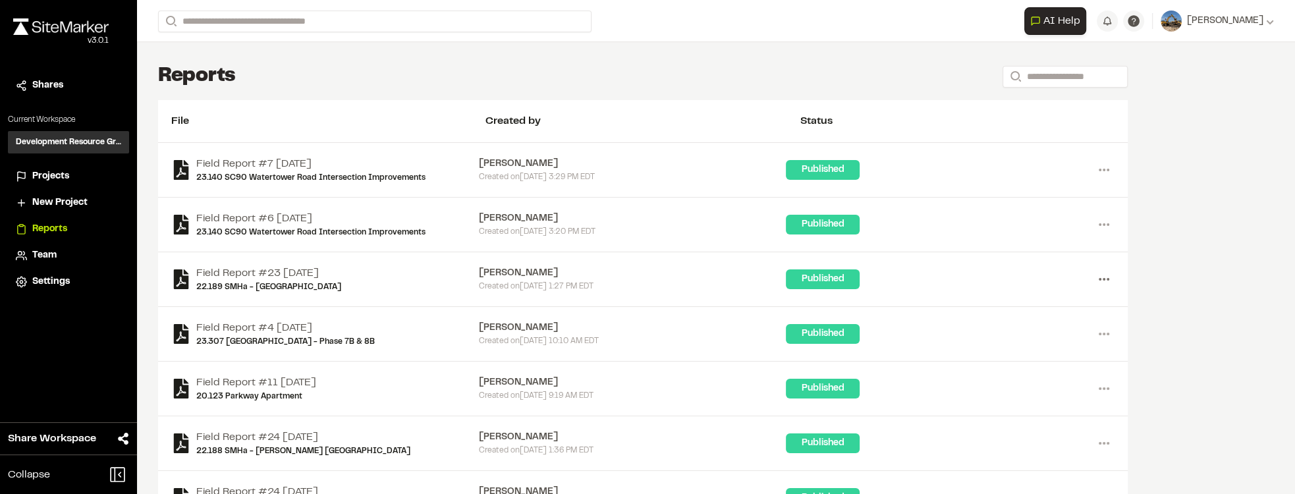
click at [1102, 279] on icon at bounding box center [1104, 279] width 21 height 21
click at [950, 324] on div "Published" at bounding box center [940, 334] width 308 height 20
click at [1105, 328] on icon at bounding box center [1104, 334] width 21 height 21
click at [1115, 273] on div "Field Report #23 2025-08-14 22.189 SMHa - Carolina Forest School Timothy Clark …" at bounding box center [643, 279] width 970 height 55
click at [1107, 276] on icon at bounding box center [1104, 279] width 21 height 21
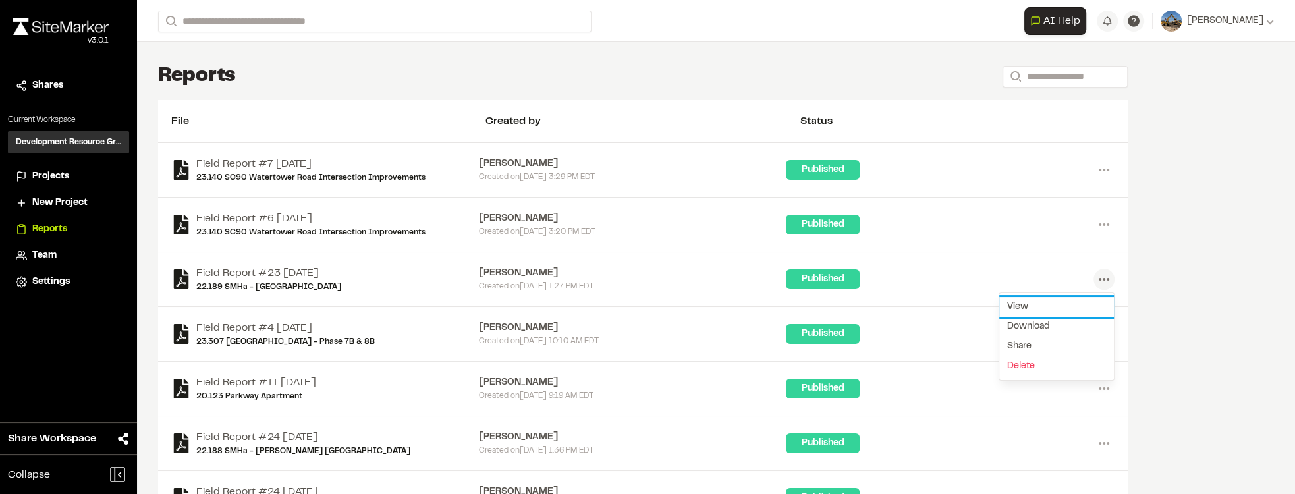
click at [1021, 302] on link "View" at bounding box center [1056, 307] width 115 height 20
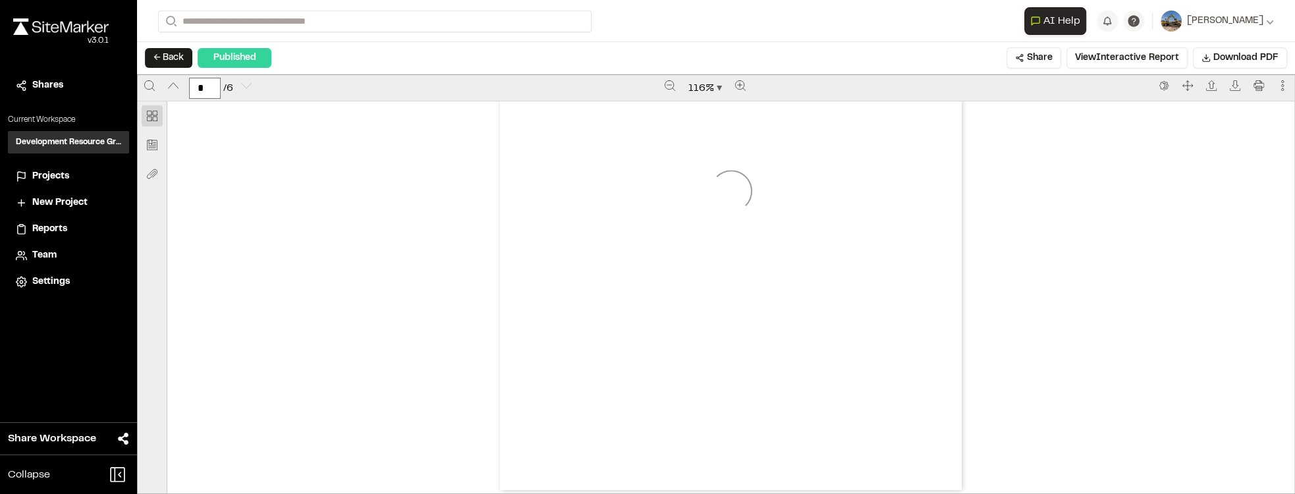
scroll to position [3229, 0]
type input "*"
click at [168, 55] on button "← Back" at bounding box center [168, 58] width 47 height 20
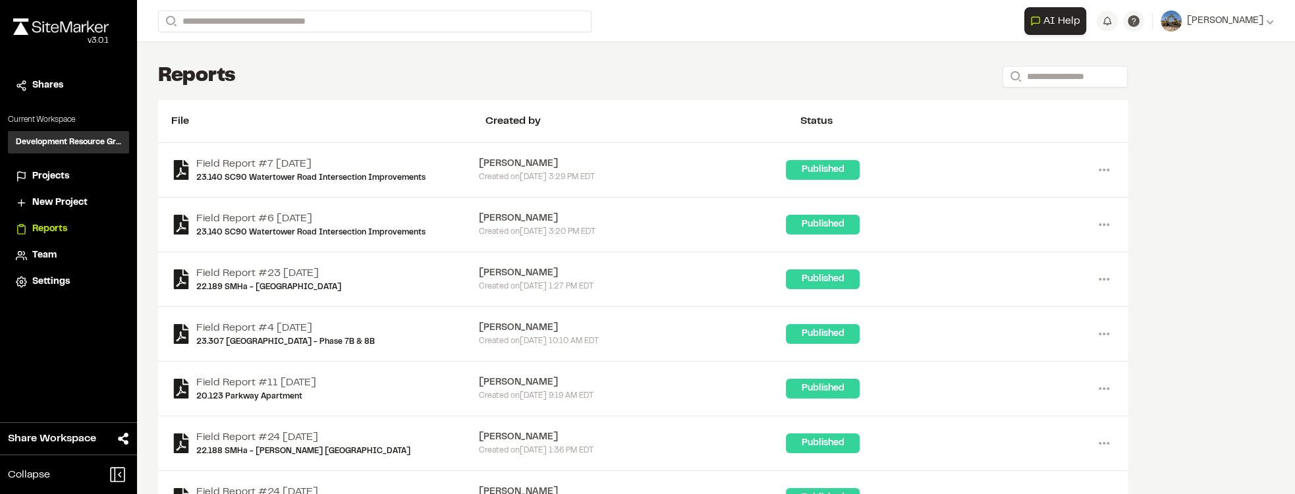
scroll to position [38, 0]
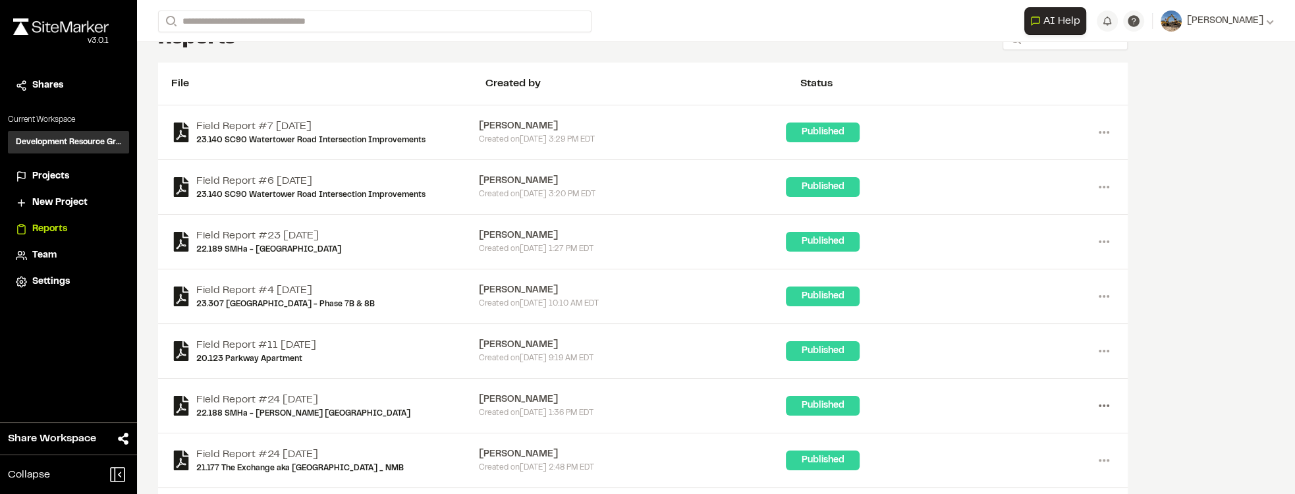
click at [1105, 403] on icon at bounding box center [1104, 405] width 21 height 21
click at [1052, 429] on link "View" at bounding box center [1056, 434] width 115 height 20
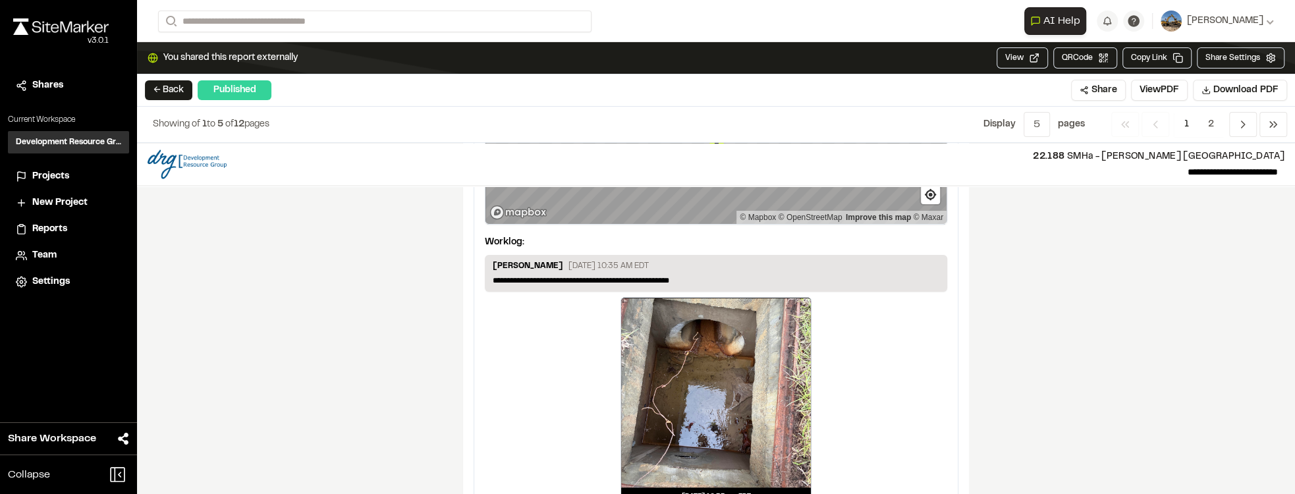
scroll to position [2359, 0]
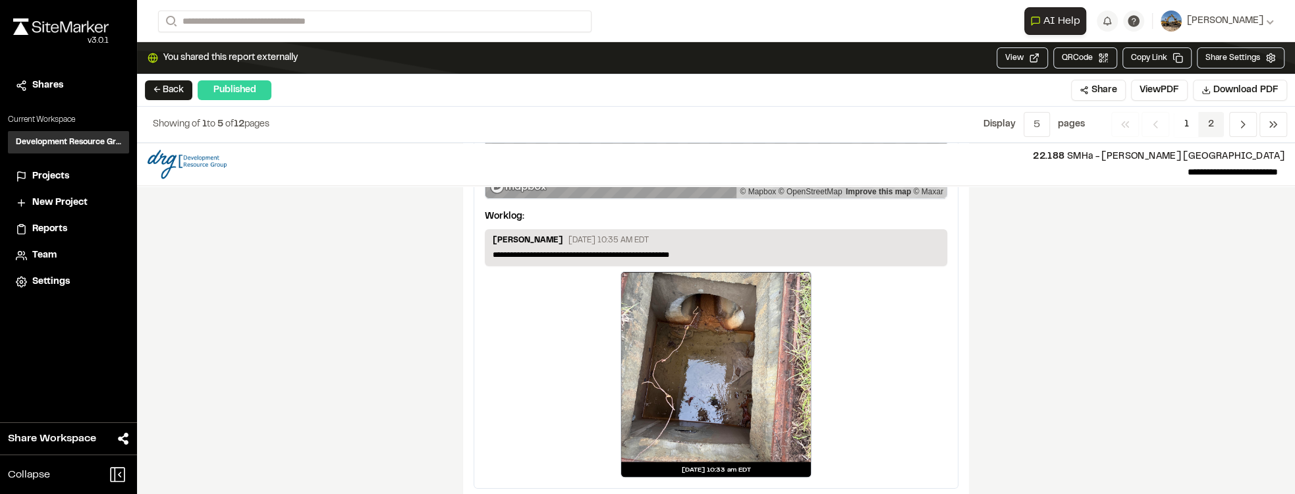
click at [1204, 122] on span "2" at bounding box center [1211, 124] width 26 height 25
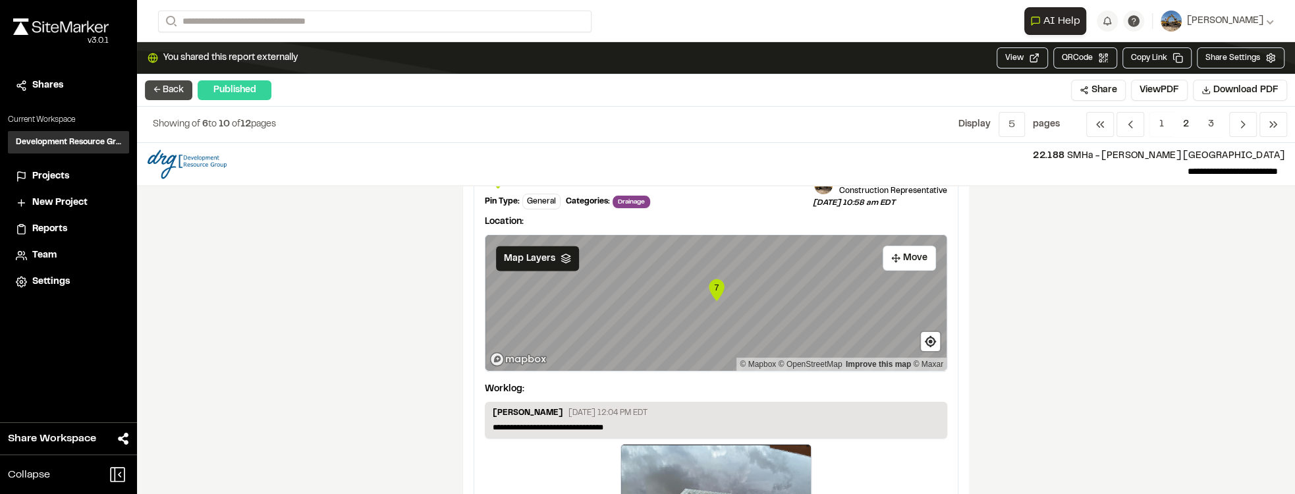
scroll to position [2259, 0]
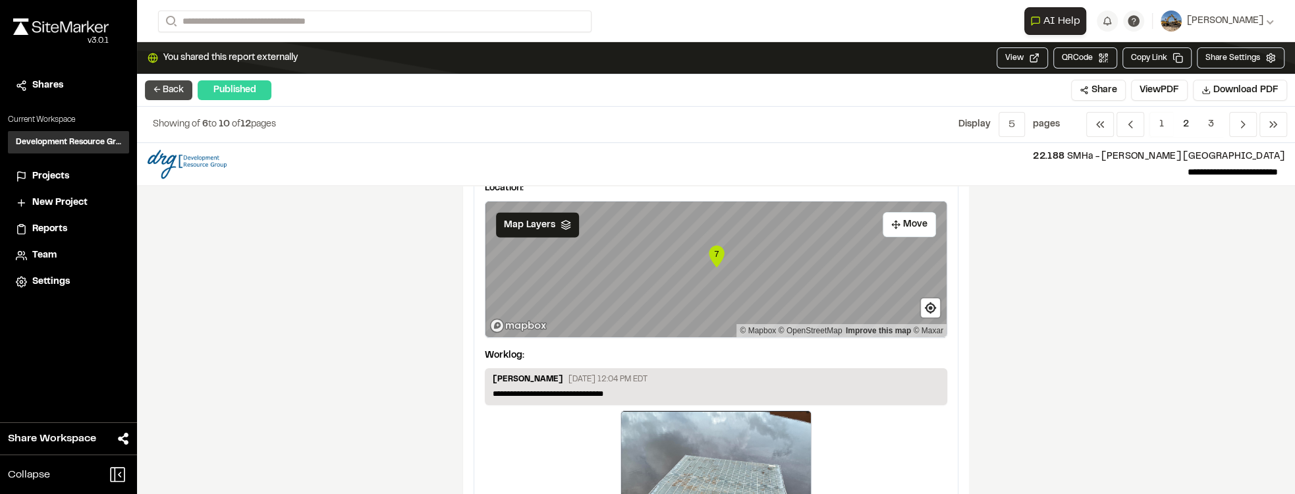
click at [159, 80] on button "← Back" at bounding box center [168, 90] width 47 height 20
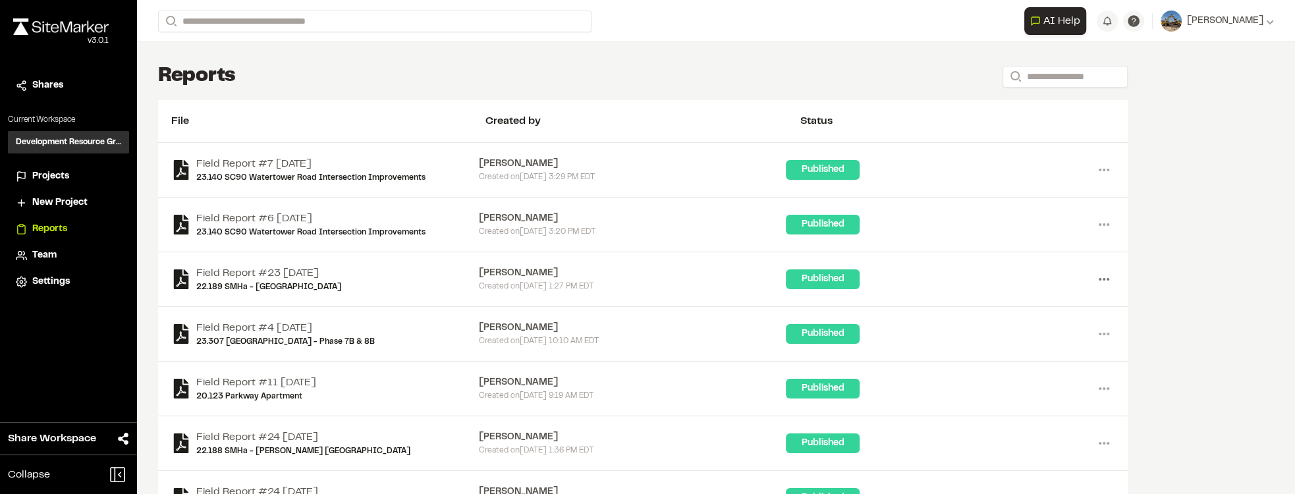
click at [1109, 282] on icon at bounding box center [1104, 279] width 21 height 21
click at [1062, 297] on link "View" at bounding box center [1056, 307] width 115 height 20
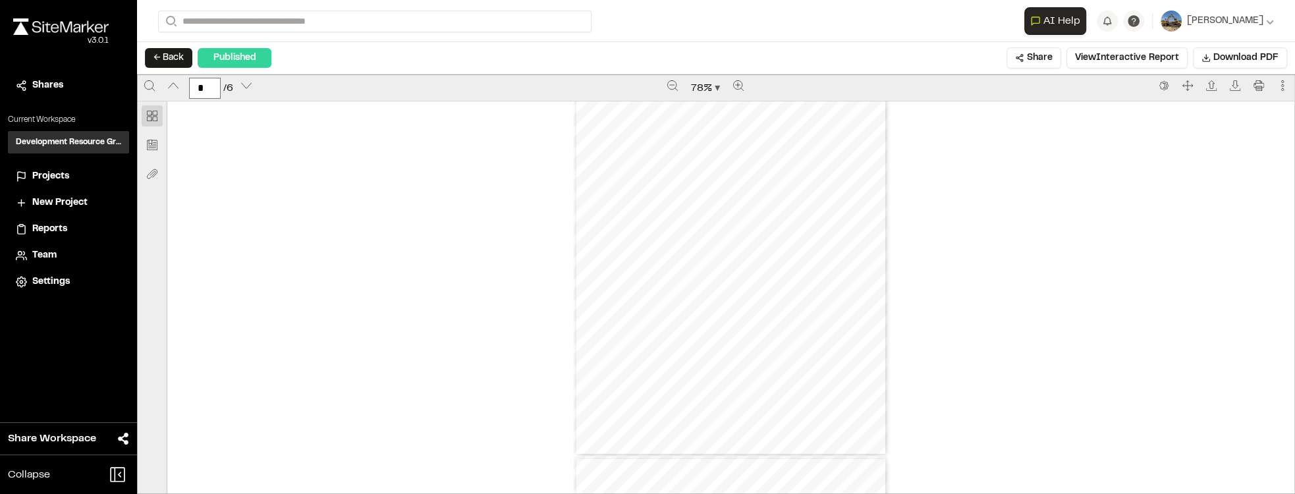
scroll to position [1218, 0]
type input "*"
click at [155, 50] on button "← Back" at bounding box center [168, 58] width 47 height 20
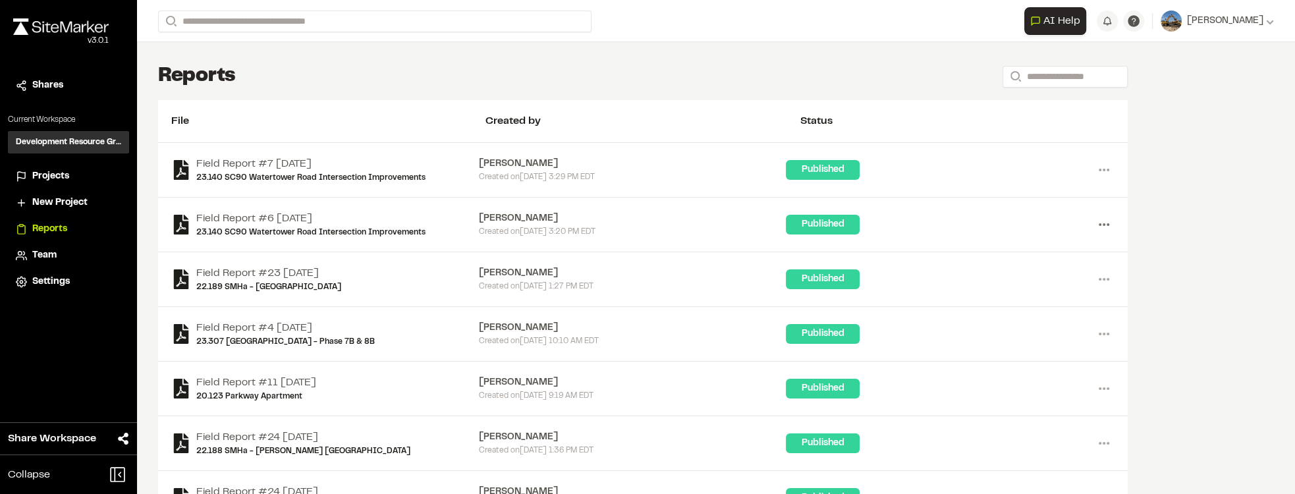
click at [1100, 221] on icon at bounding box center [1104, 224] width 21 height 21
click at [1030, 252] on link "View" at bounding box center [1056, 252] width 115 height 20
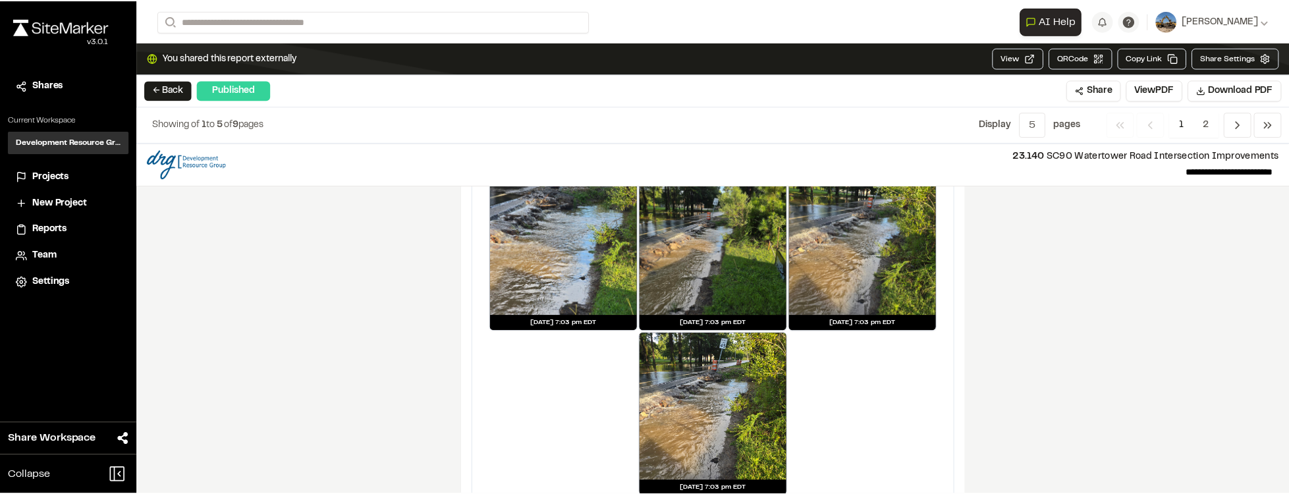
scroll to position [2189, 0]
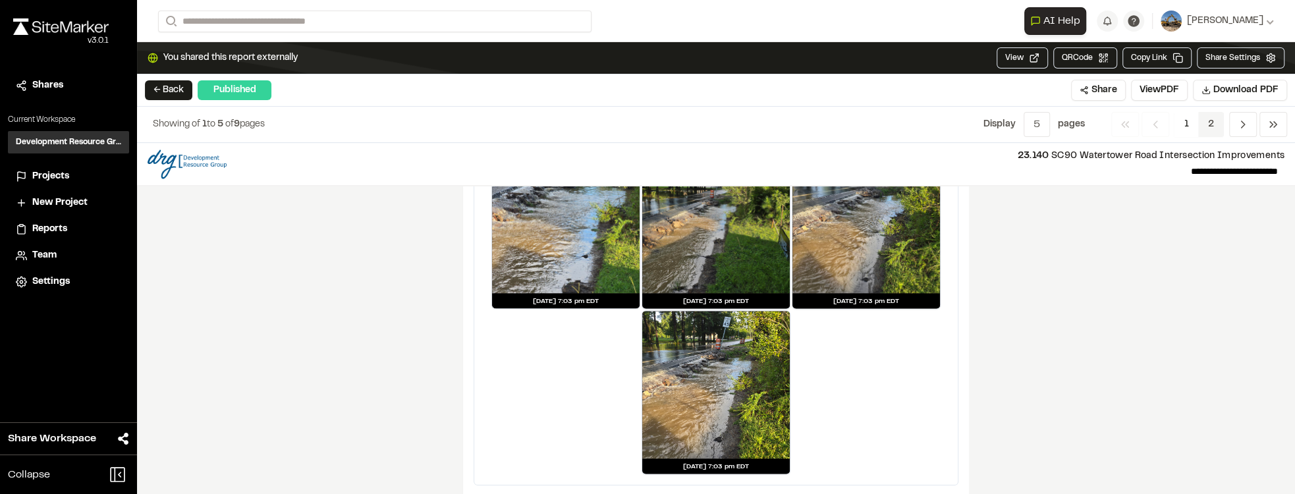
click at [1207, 119] on span "2" at bounding box center [1211, 124] width 26 height 25
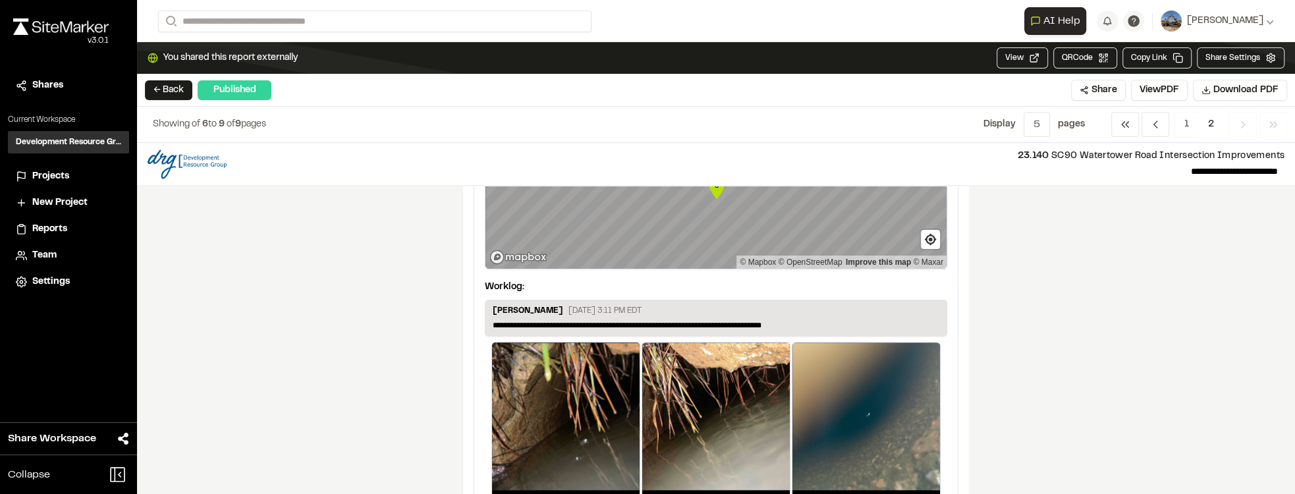
scroll to position [1995, 0]
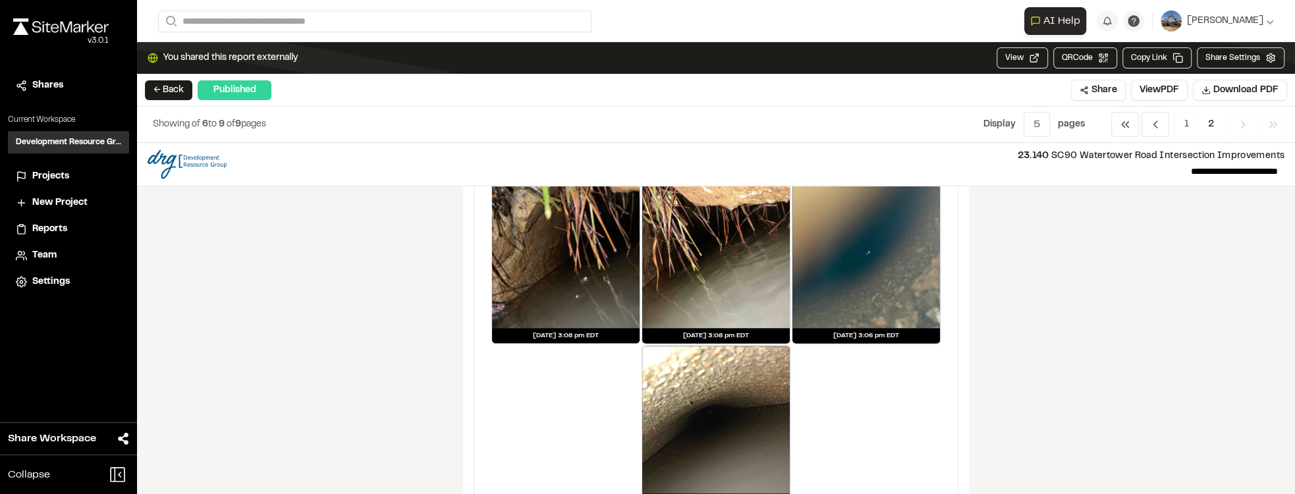
click at [913, 264] on div at bounding box center [867, 255] width 148 height 148
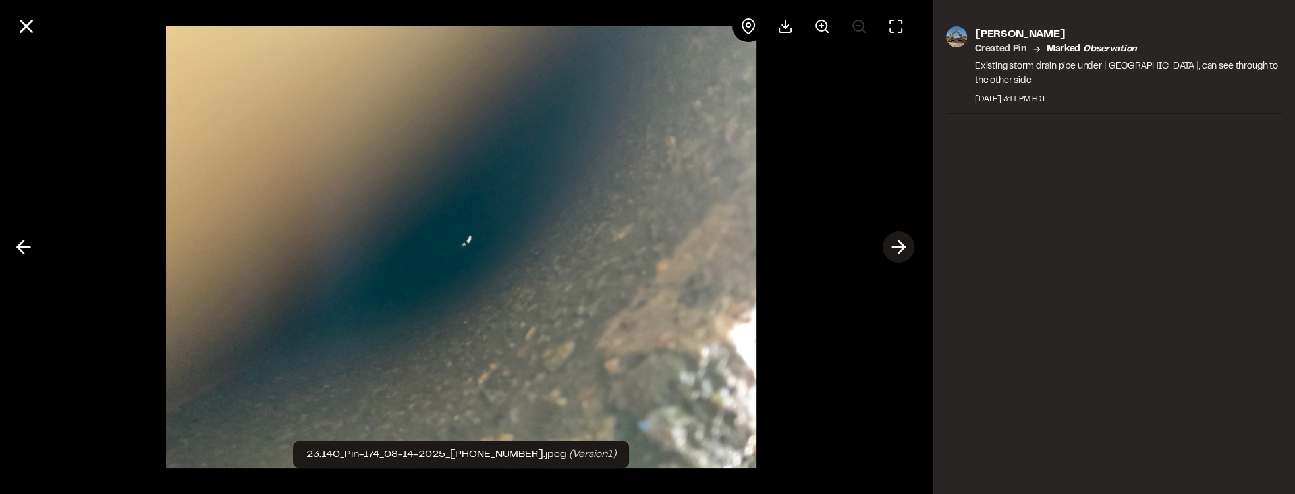
click at [905, 260] on button at bounding box center [899, 247] width 32 height 32
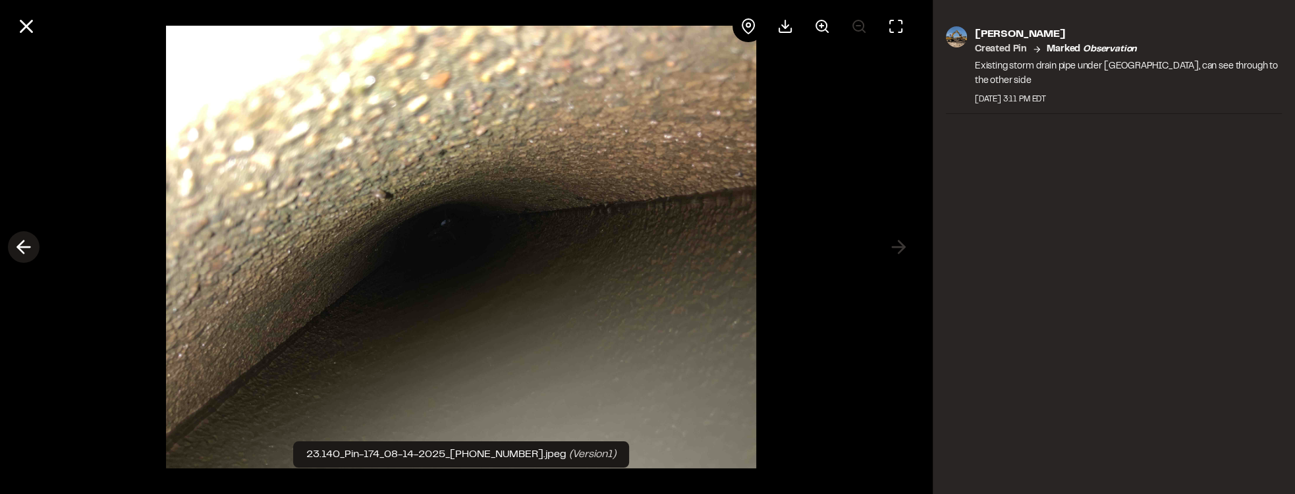
click at [21, 233] on button at bounding box center [24, 247] width 32 height 32
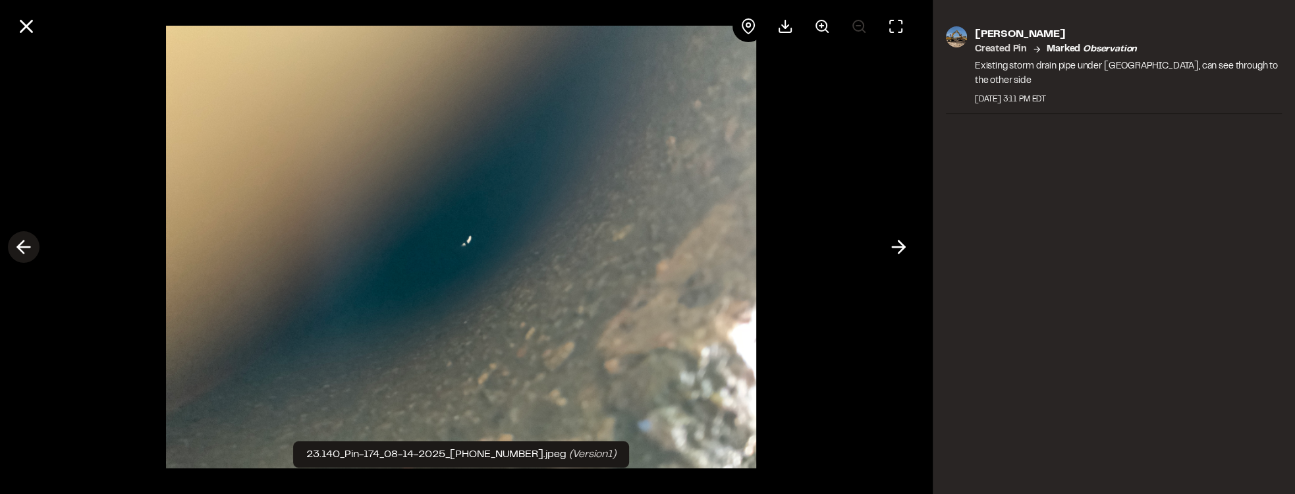
click at [22, 241] on polyline at bounding box center [21, 247] width 6 height 13
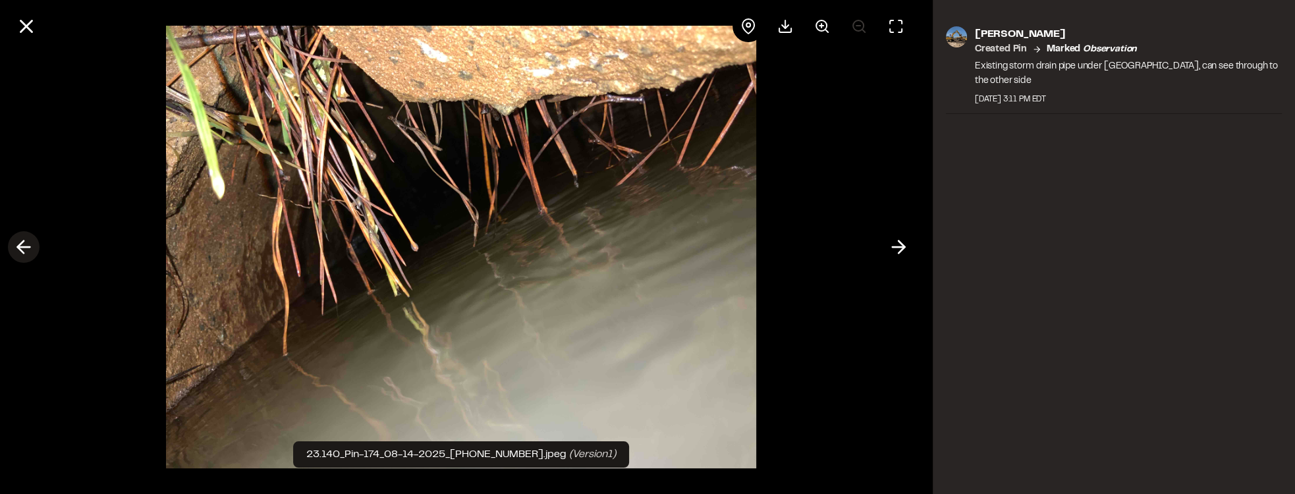
click at [22, 241] on polyline at bounding box center [21, 247] width 6 height 13
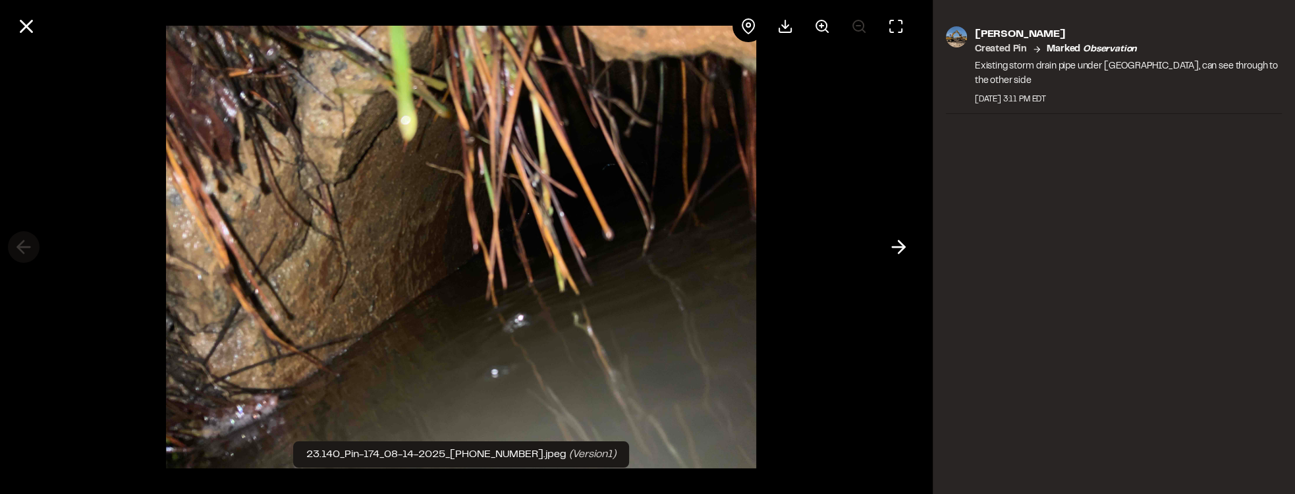
click at [22, 241] on div at bounding box center [461, 247] width 922 height 494
click at [899, 253] on polyline at bounding box center [902, 247] width 6 height 13
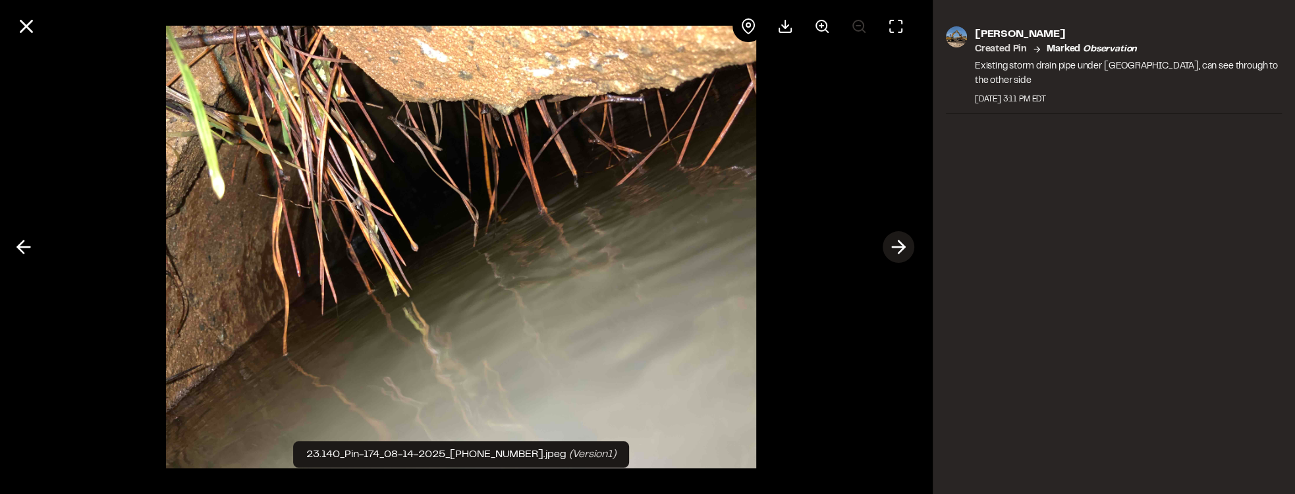
click at [899, 253] on polyline at bounding box center [902, 247] width 6 height 13
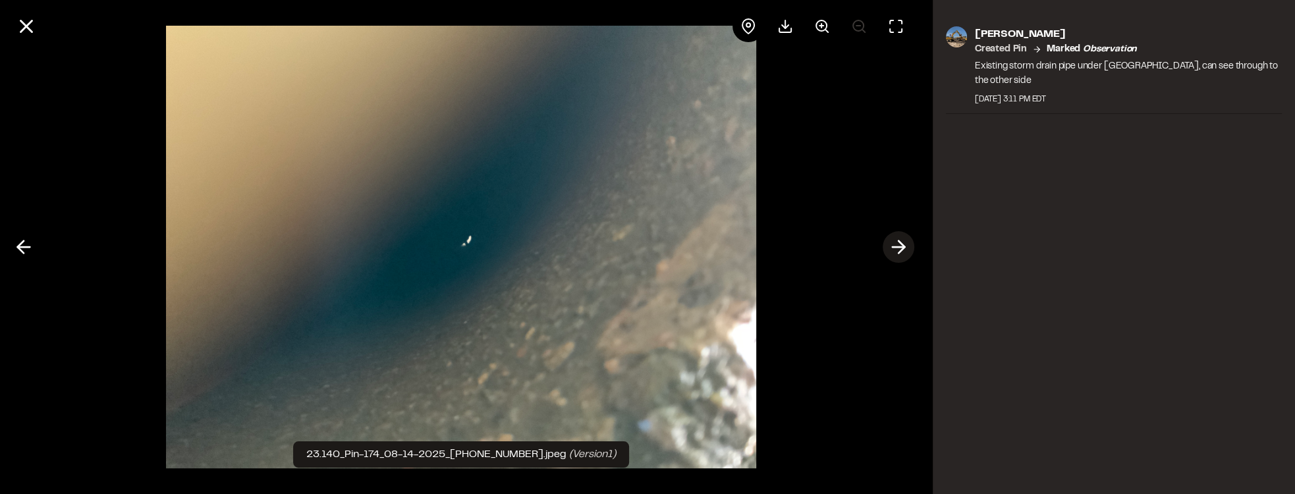
click at [899, 253] on polyline at bounding box center [902, 247] width 6 height 13
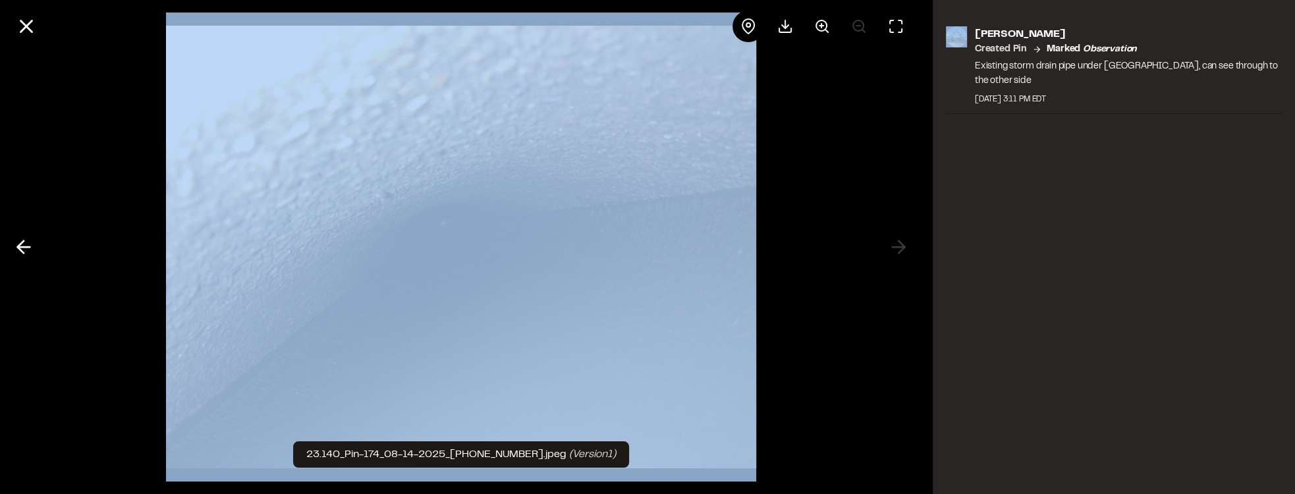
click at [899, 253] on div at bounding box center [461, 247] width 922 height 494
click at [24, 25] on icon at bounding box center [26, 26] width 22 height 22
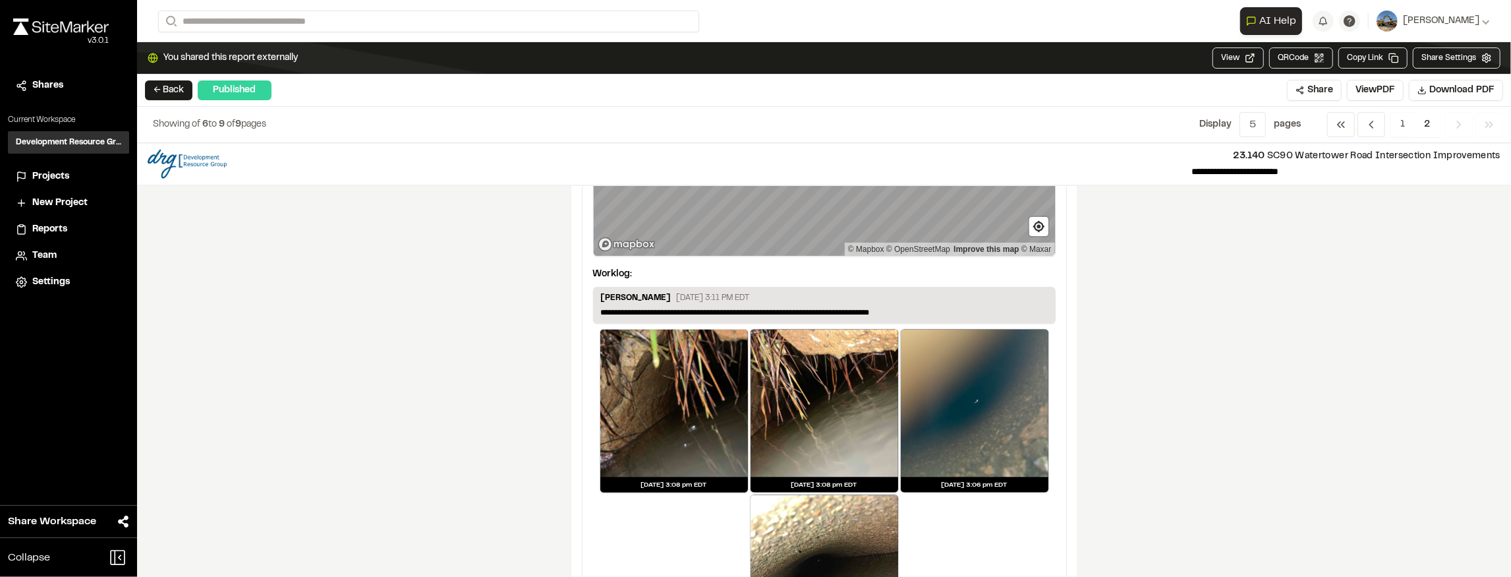
scroll to position [1846, 0]
click at [1295, 122] on span "2" at bounding box center [1427, 124] width 26 height 25
click at [1295, 125] on span "2" at bounding box center [1427, 124] width 26 height 25
click at [1295, 124] on span "2" at bounding box center [1427, 124] width 26 height 25
click at [1295, 123] on span "2" at bounding box center [1427, 124] width 26 height 25
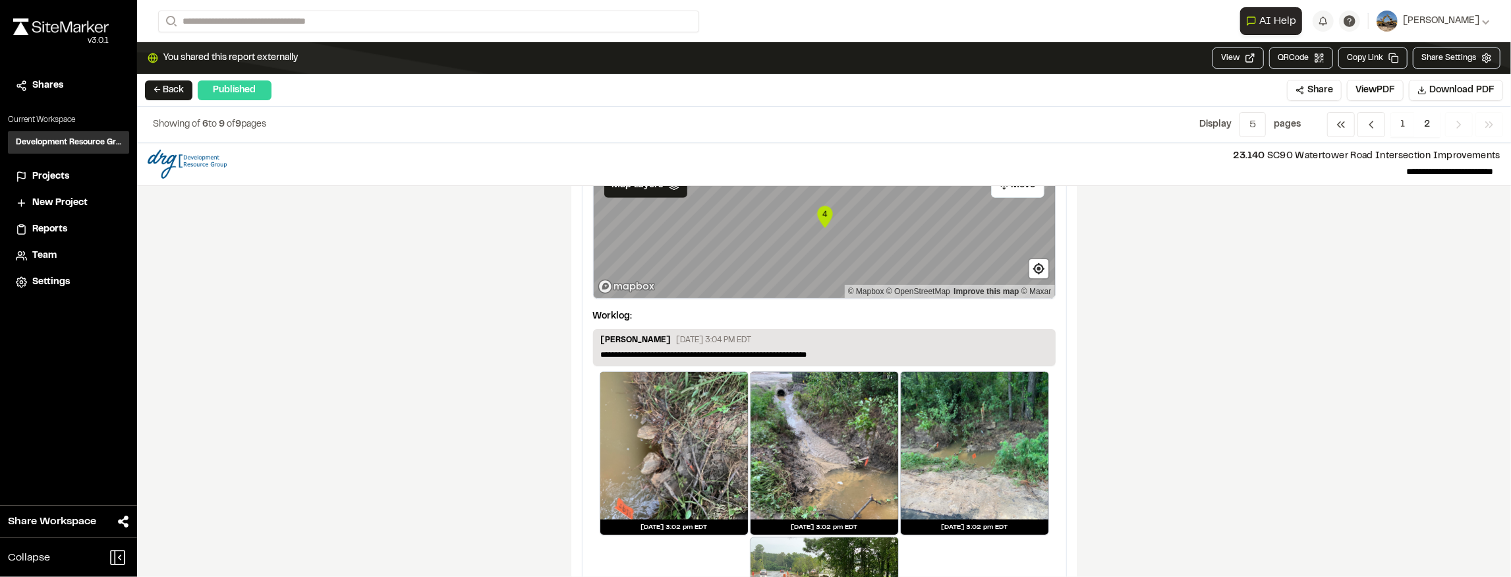
scroll to position [636, 0]
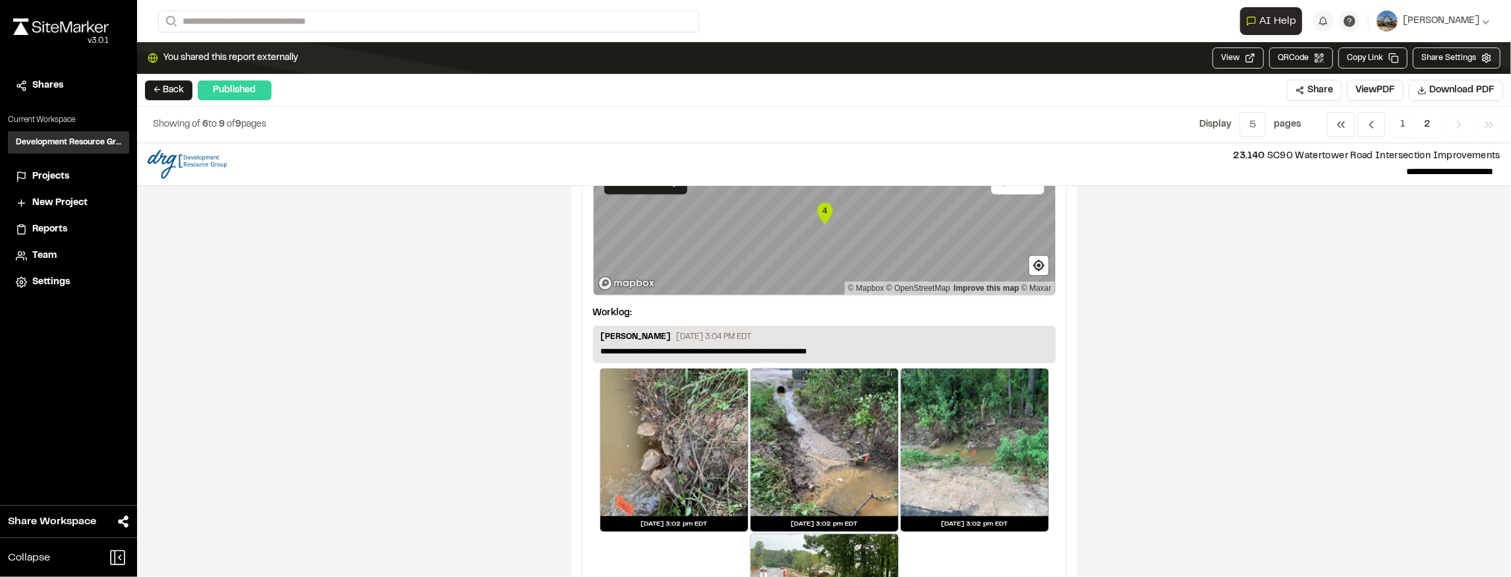
click at [733, 460] on div at bounding box center [674, 442] width 148 height 148
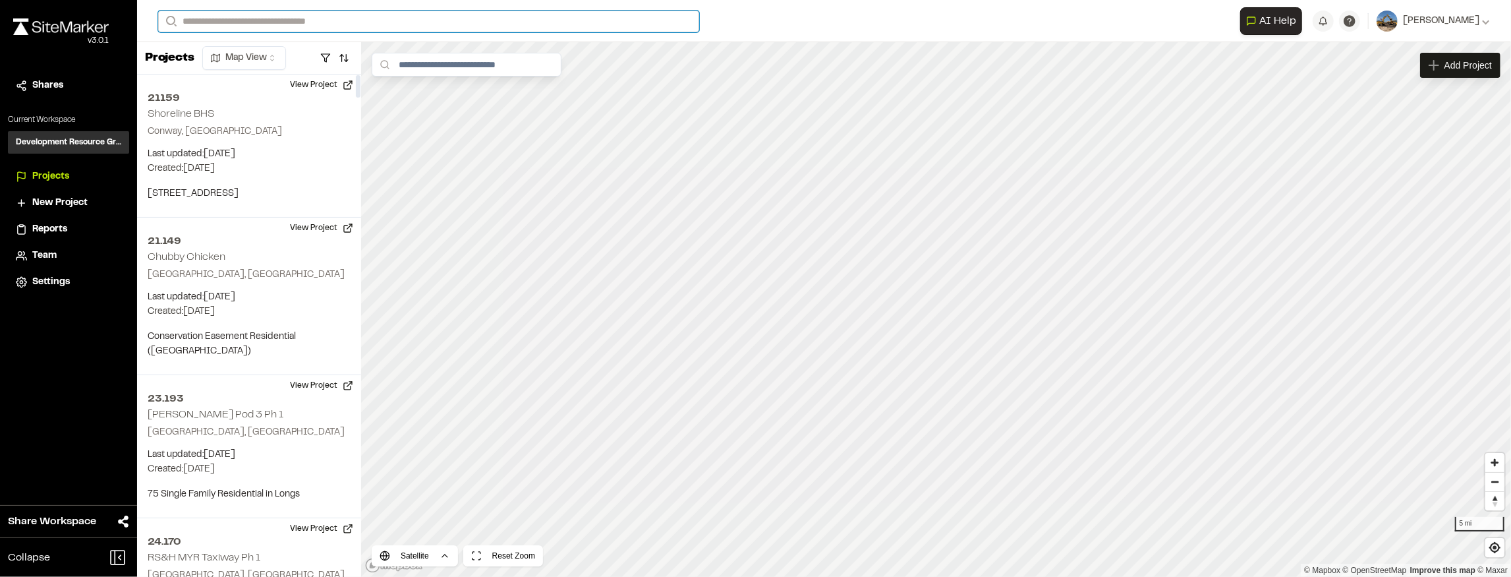
click at [248, 28] on input "Search" at bounding box center [428, 22] width 541 height 22
type input "*****"
click at [294, 57] on p "24.108 First Presbyterian Church Youth Center" at bounding box center [296, 53] width 258 height 16
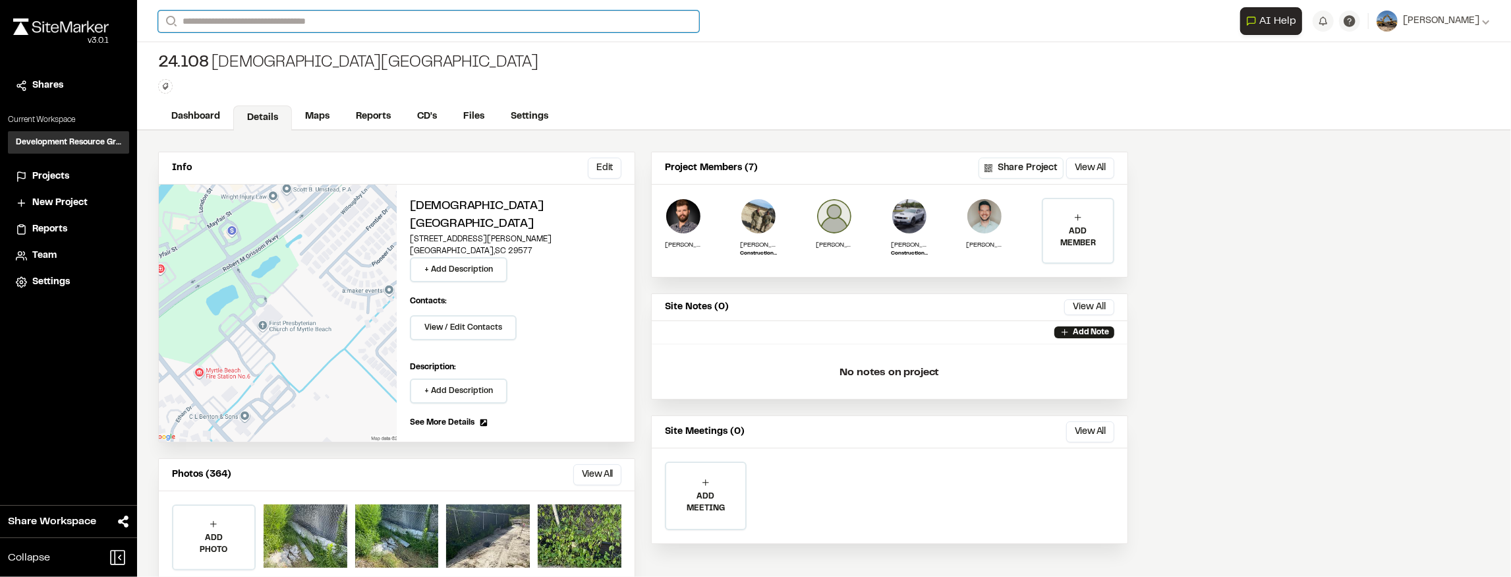
click at [310, 26] on input "Search" at bounding box center [428, 22] width 541 height 22
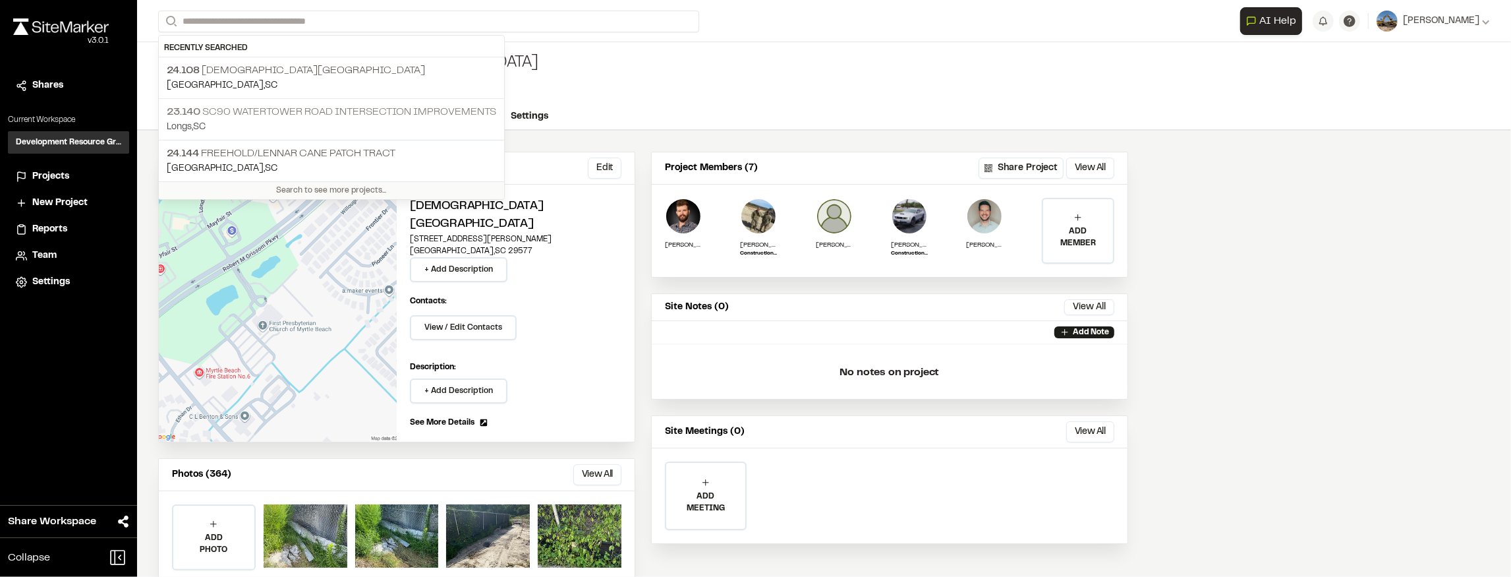
click at [289, 121] on p "Longs , [GEOGRAPHIC_DATA]" at bounding box center [331, 127] width 329 height 14
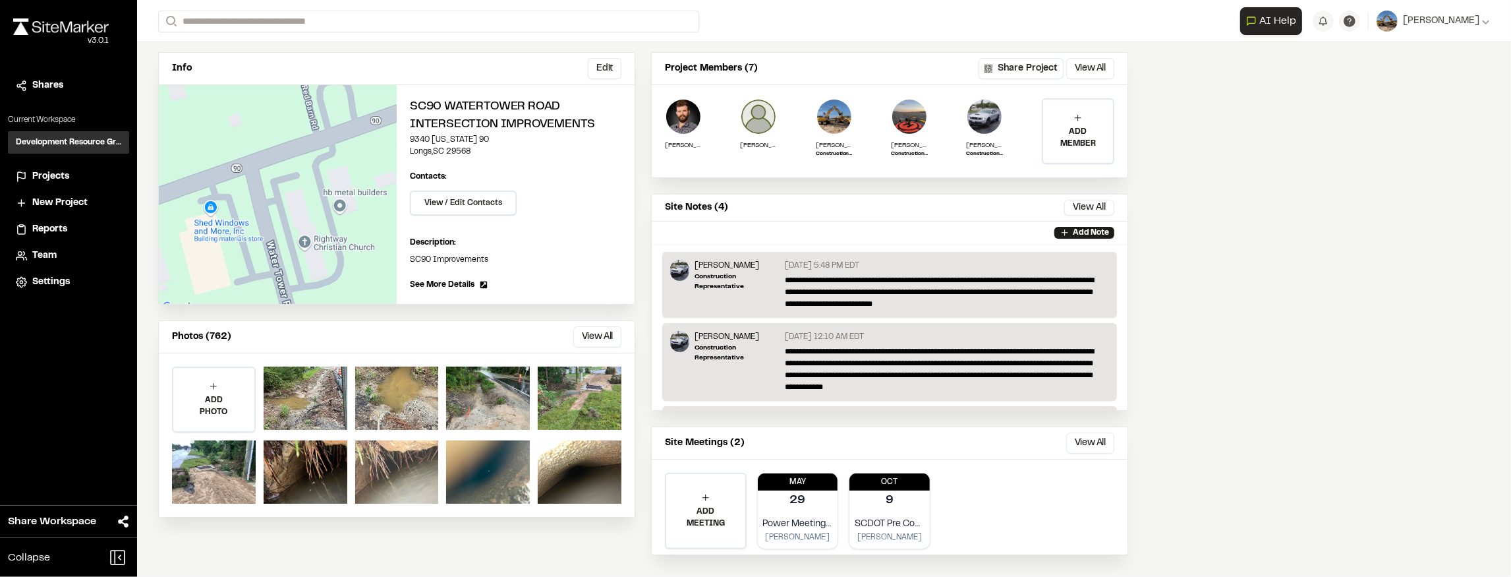
scroll to position [110, 0]
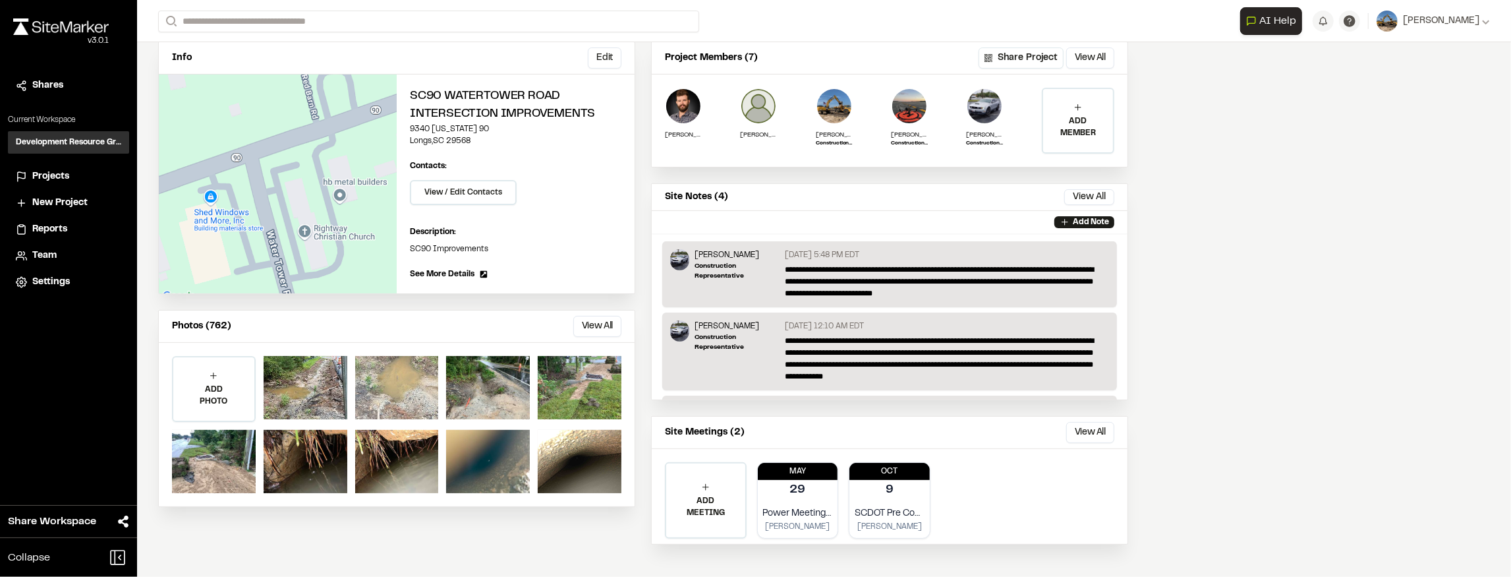
click at [412, 395] on div at bounding box center [397, 387] width 84 height 63
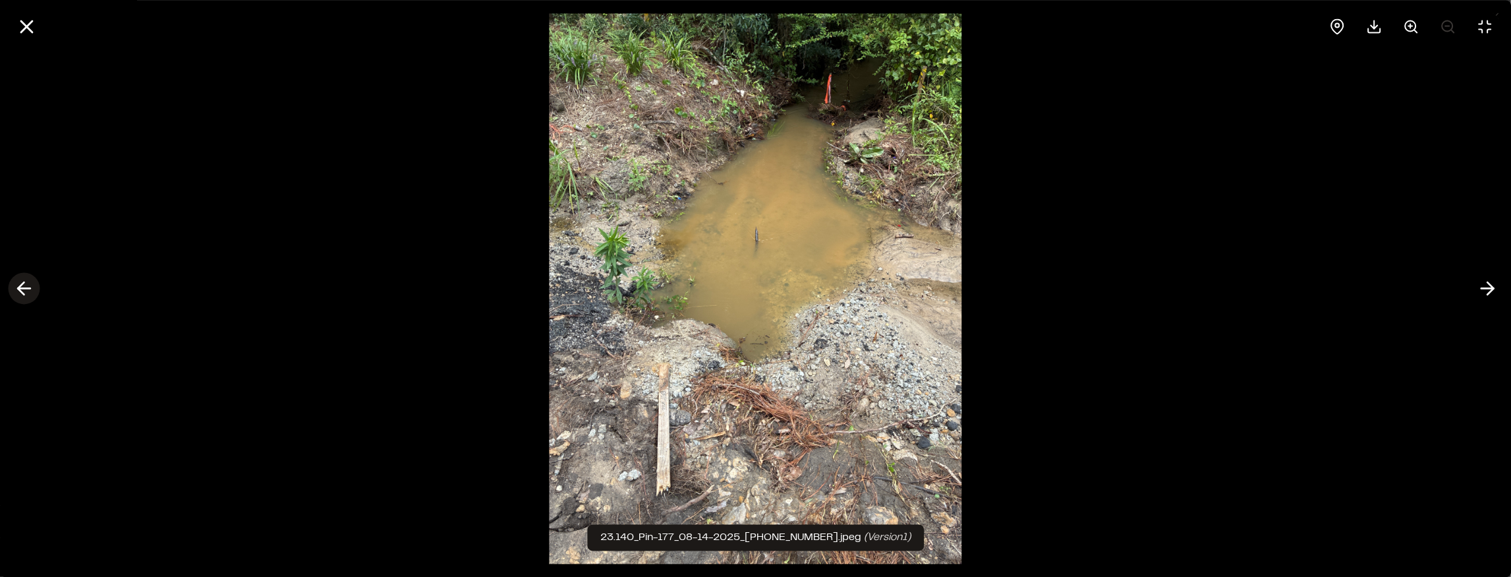
click at [25, 285] on icon at bounding box center [23, 288] width 21 height 22
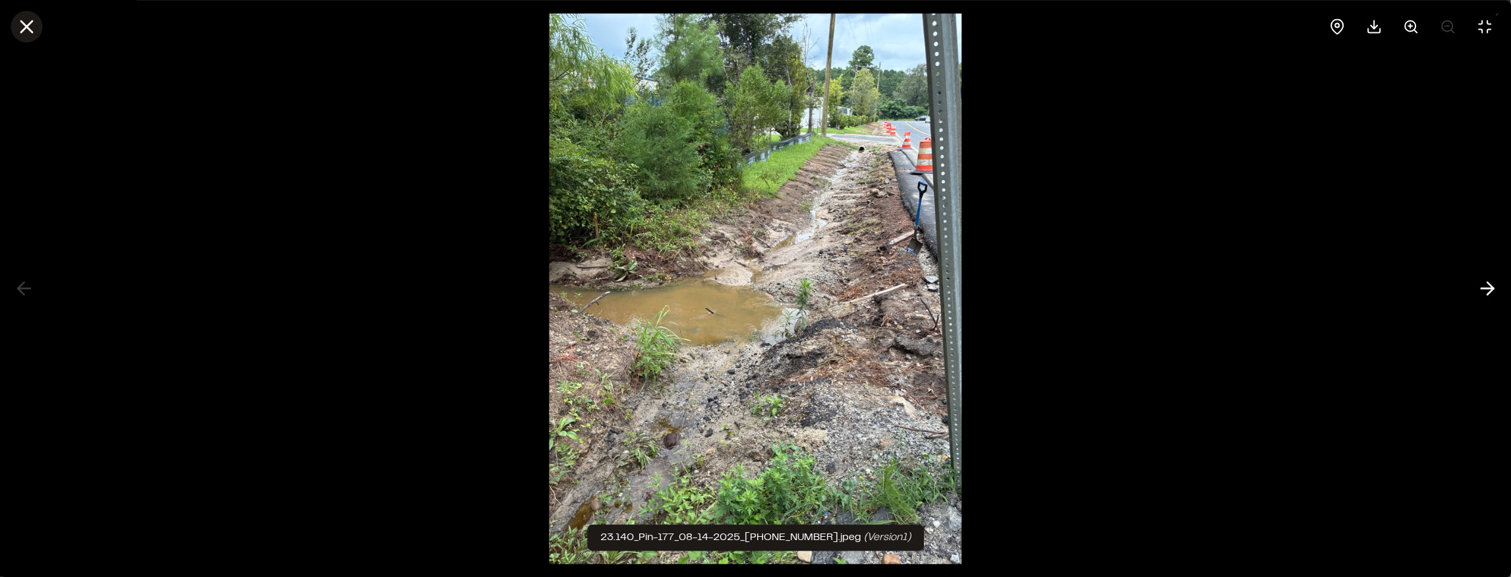
click at [25, 28] on line at bounding box center [26, 26] width 11 height 11
